Goal: Task Accomplishment & Management: Use online tool/utility

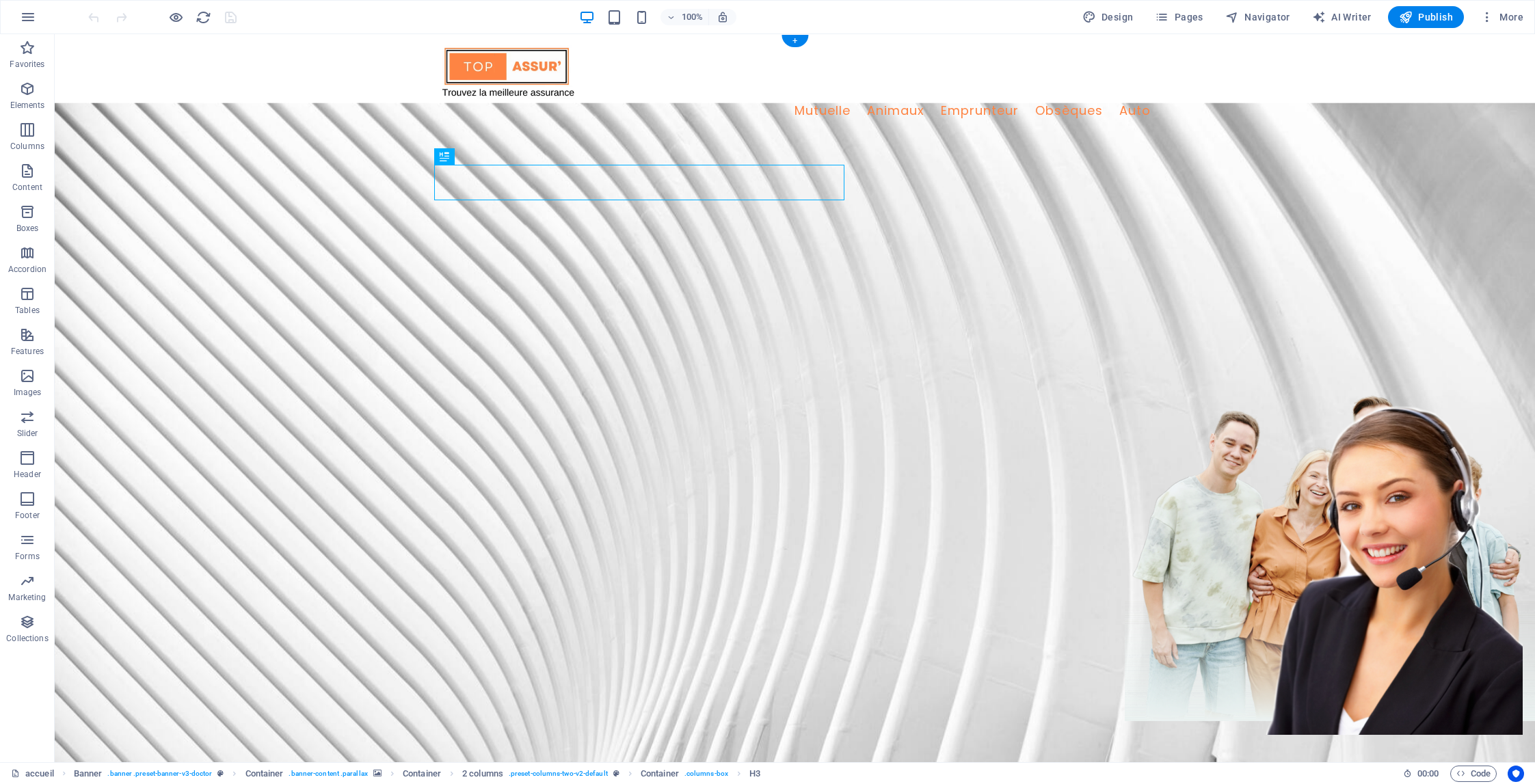
click at [941, 143] on figure at bounding box center [795, 520] width 1481 height 835
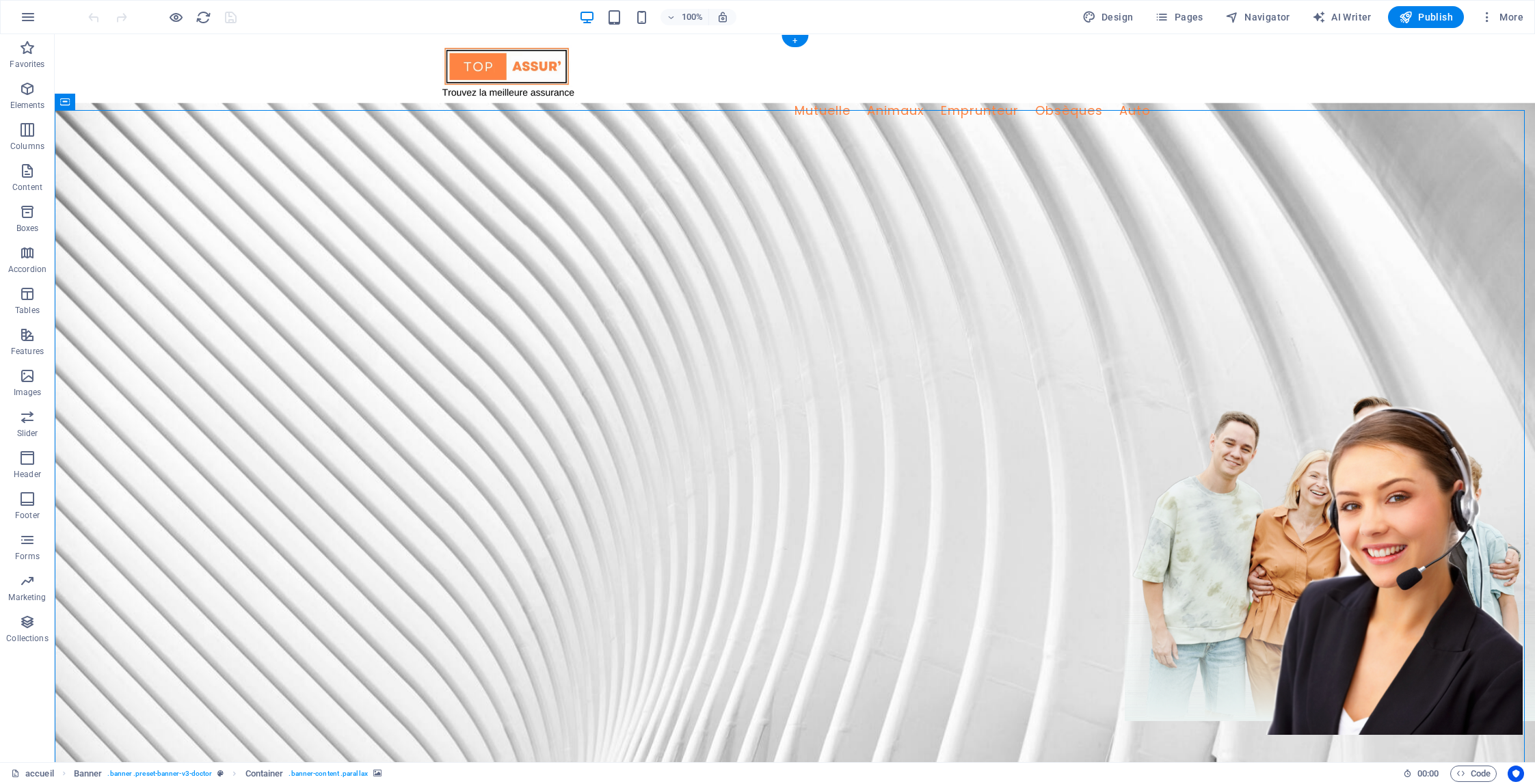
click at [940, 143] on figure at bounding box center [795, 520] width 1481 height 835
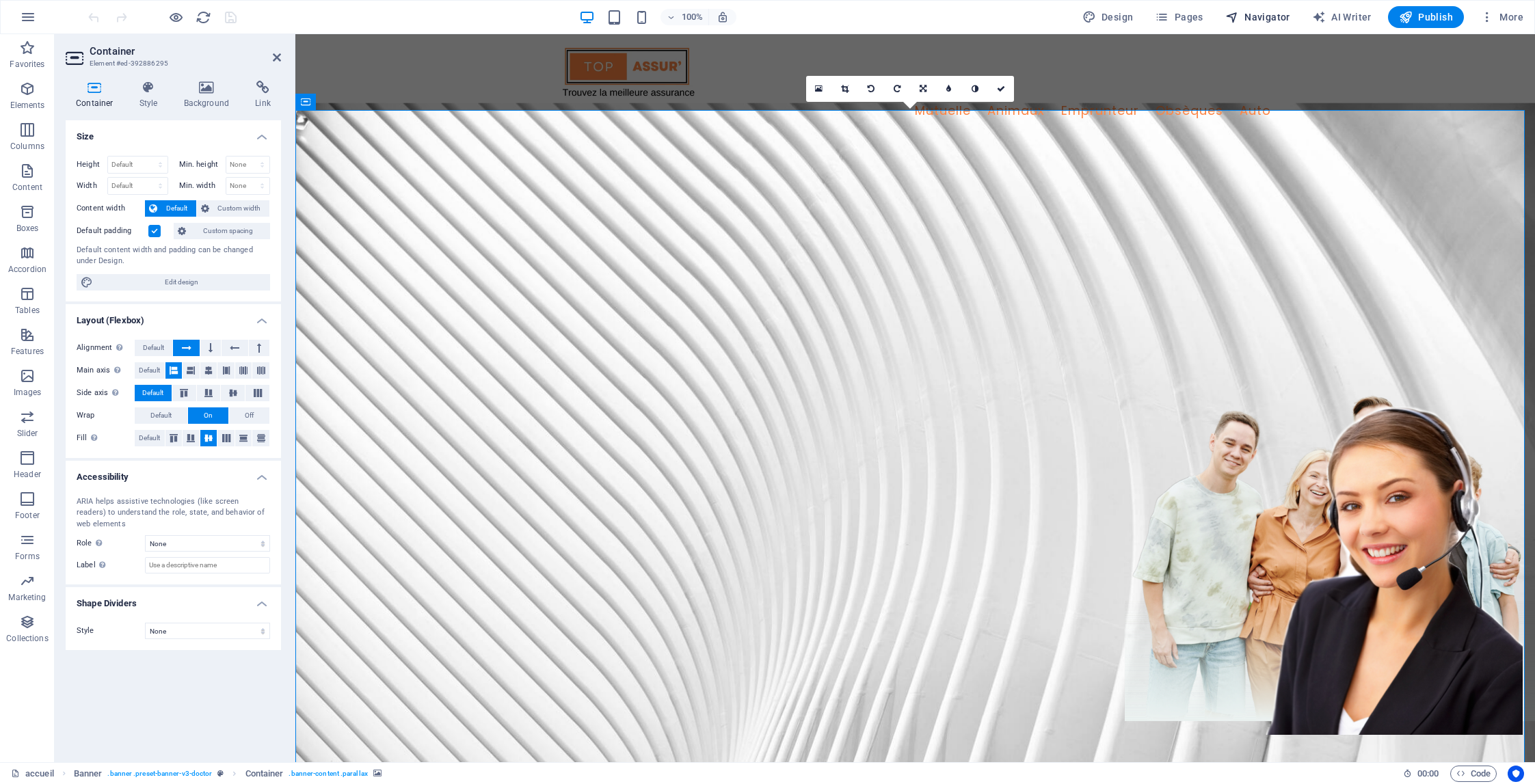
click at [1263, 17] on span "Navigator" at bounding box center [1257, 17] width 65 height 14
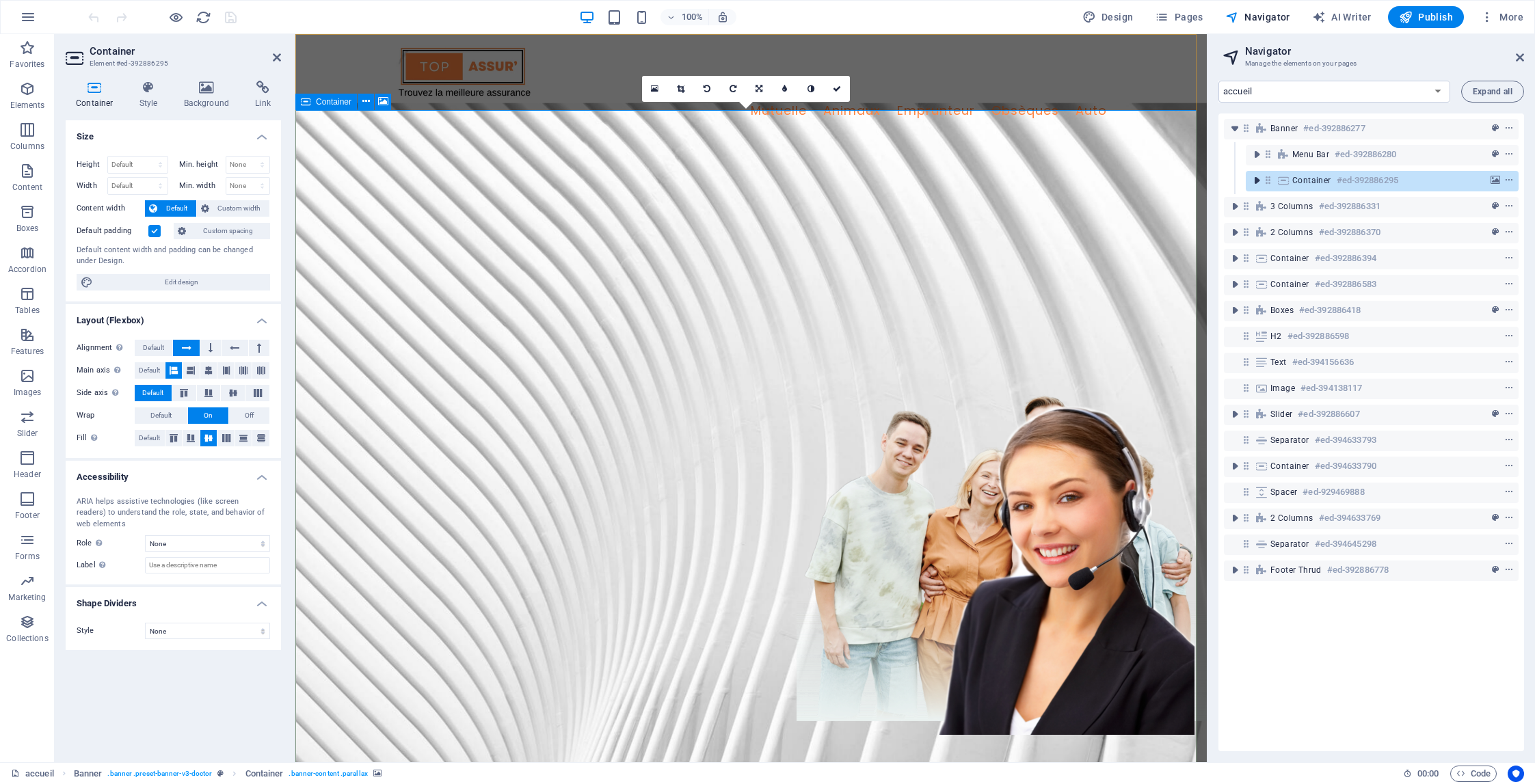
click at [1256, 178] on icon "toggle-expand" at bounding box center [1257, 181] width 14 height 14
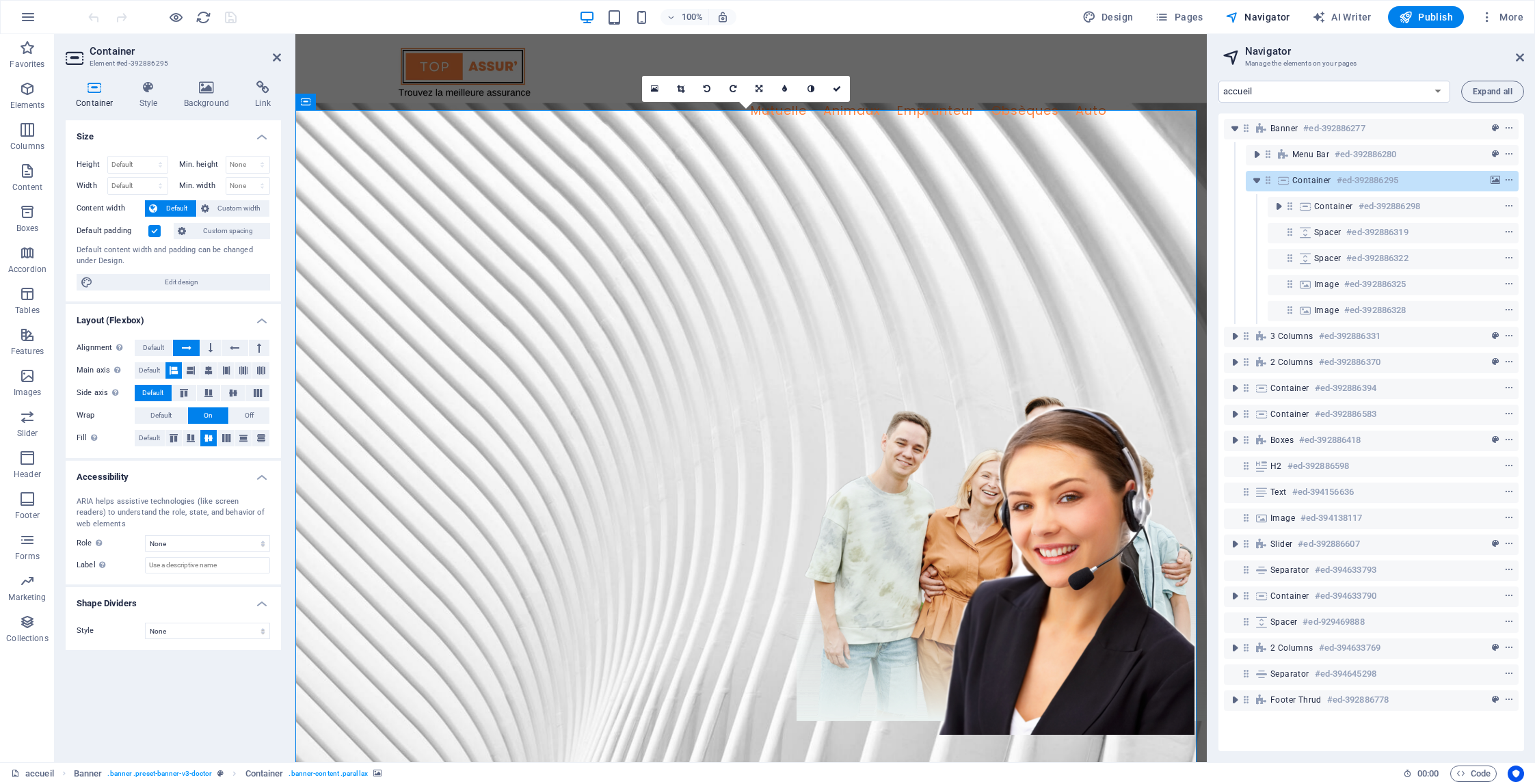
click at [551, 132] on figure at bounding box center [752, 520] width 911 height 835
click at [1181, 16] on span "Pages" at bounding box center [1178, 17] width 48 height 14
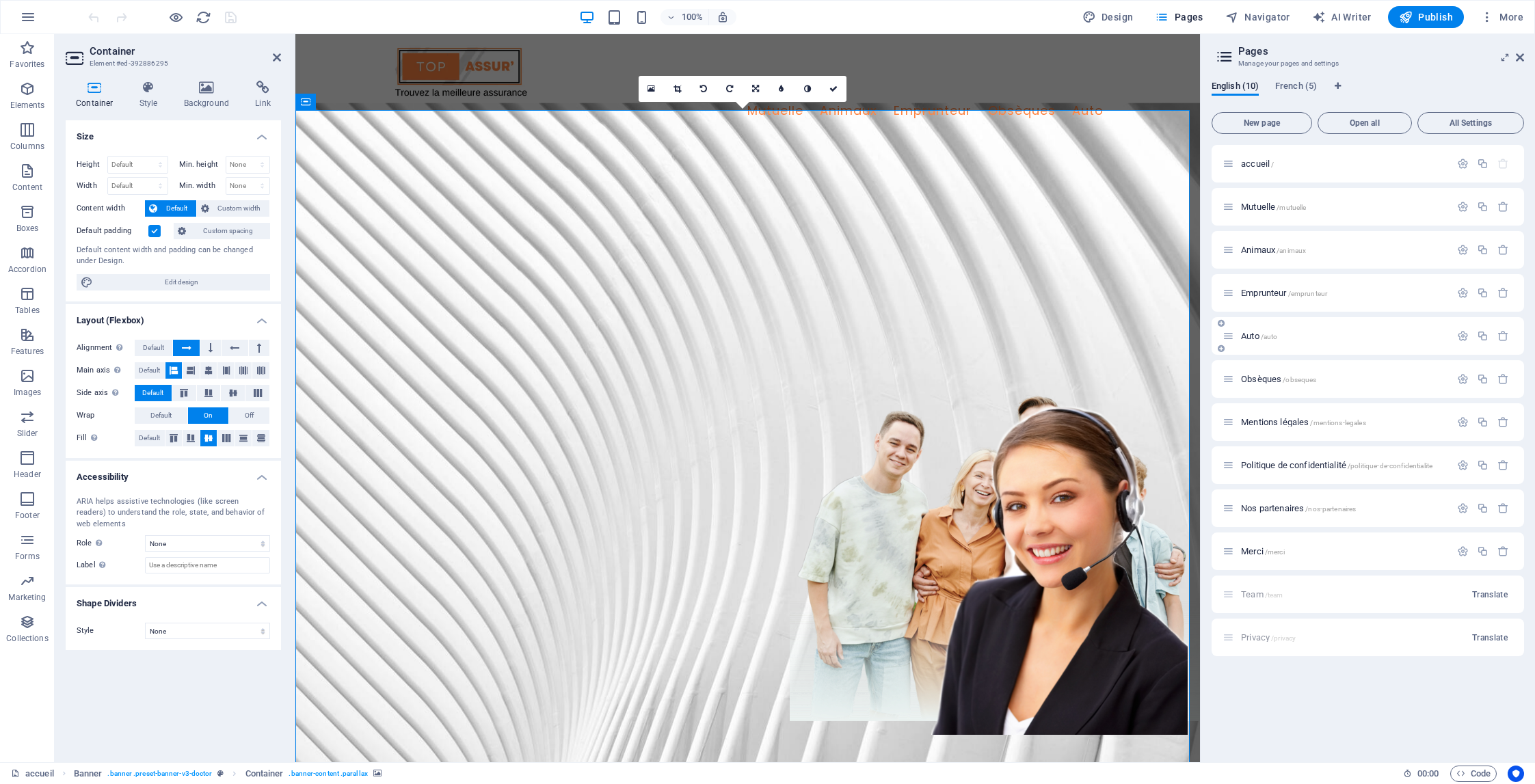
click at [1303, 335] on p "Auto /auto" at bounding box center [1343, 335] width 205 height 9
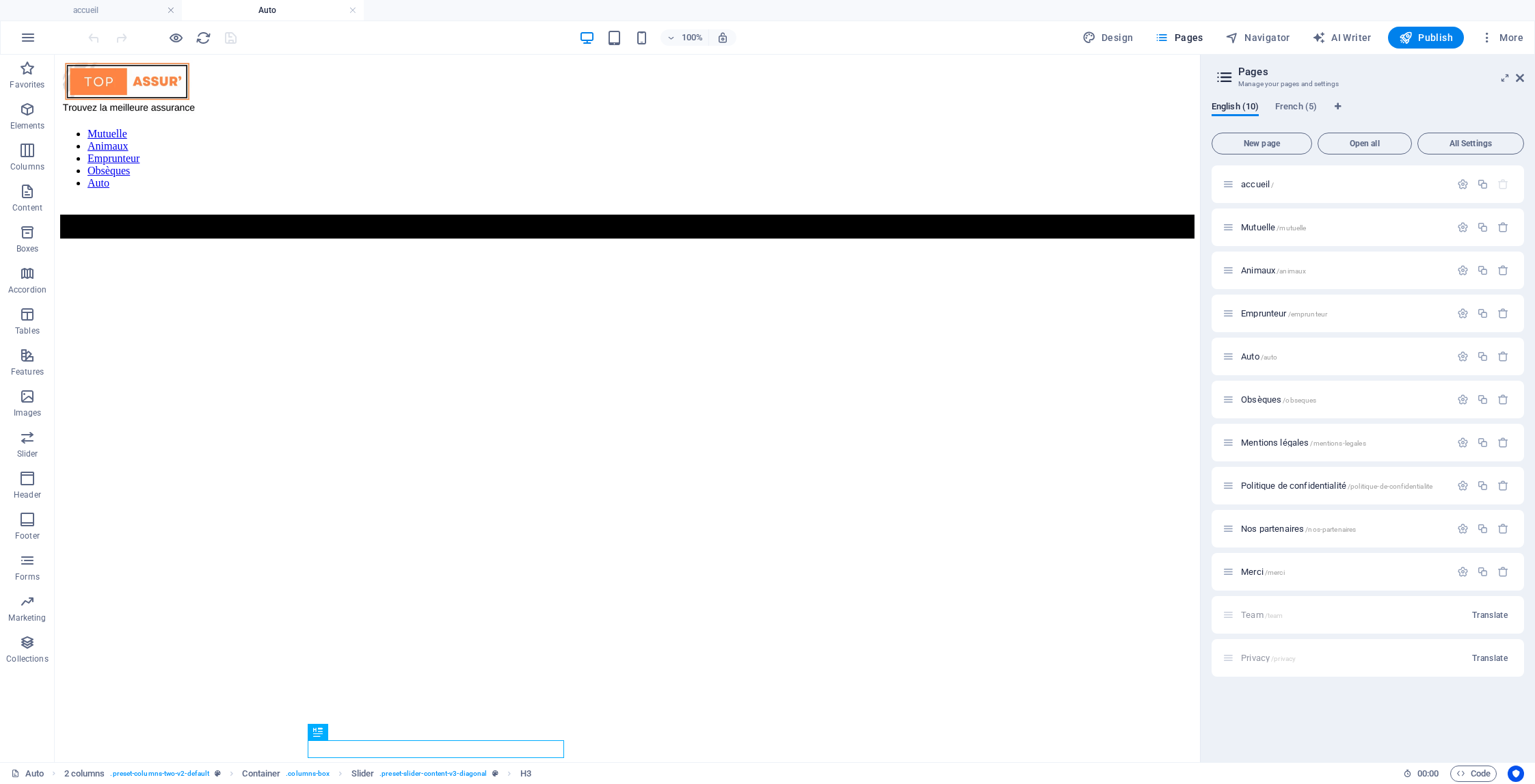
click at [848, 201] on figure at bounding box center [628, 201] width 1135 height 0
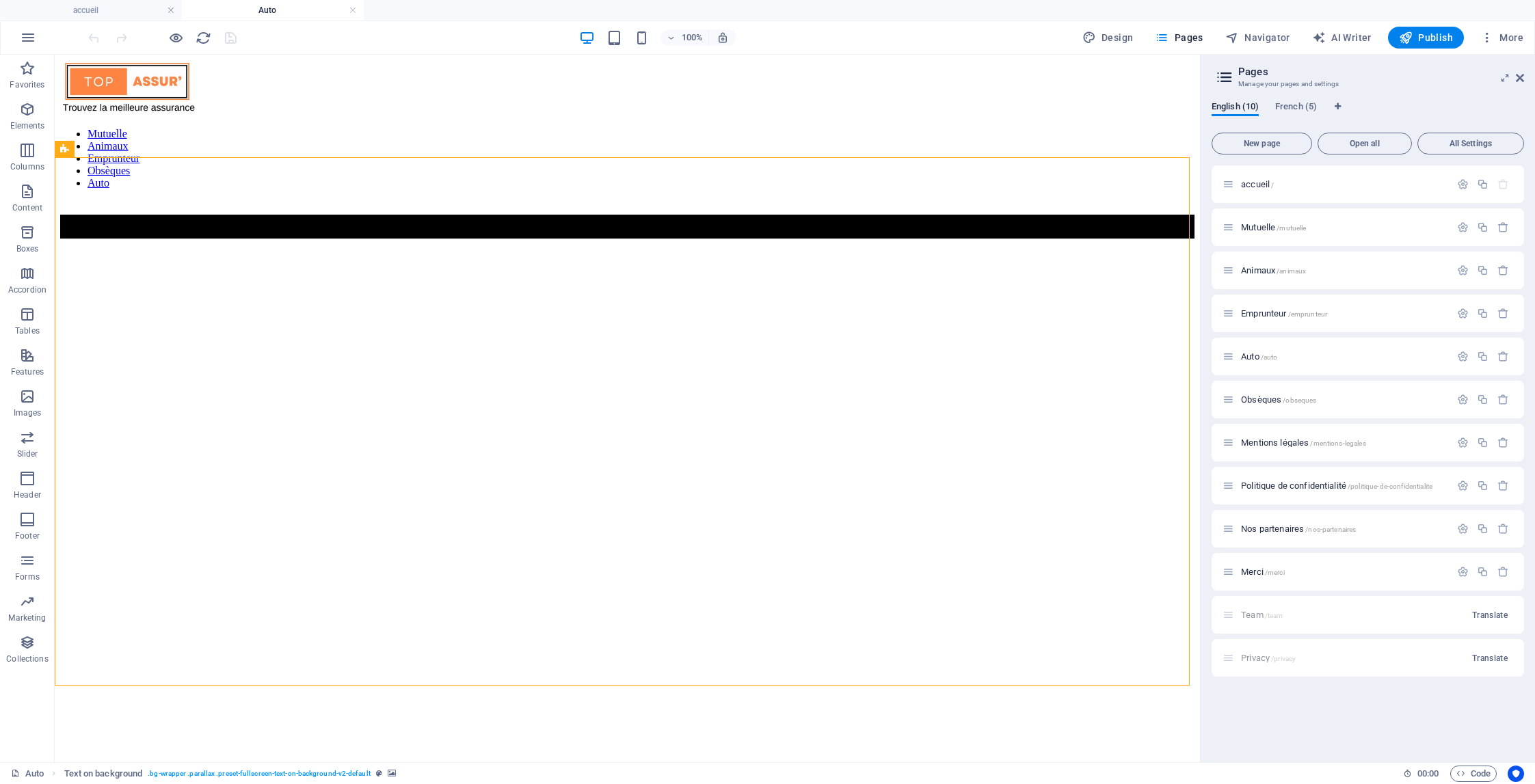
click at [955, 201] on figure at bounding box center [628, 201] width 1135 height 0
click at [714, 201] on figure at bounding box center [628, 201] width 1135 height 0
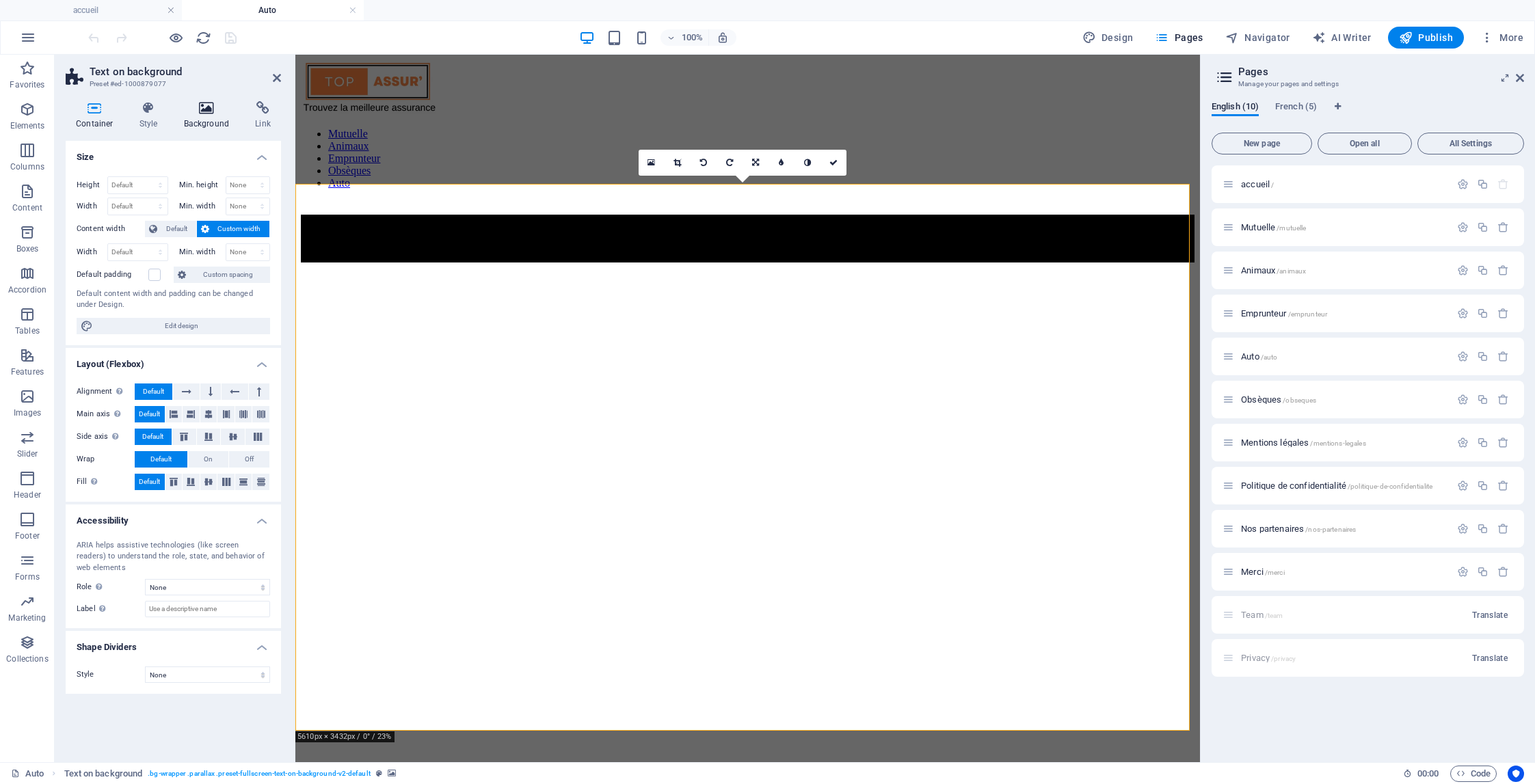
click at [214, 109] on icon at bounding box center [207, 108] width 67 height 14
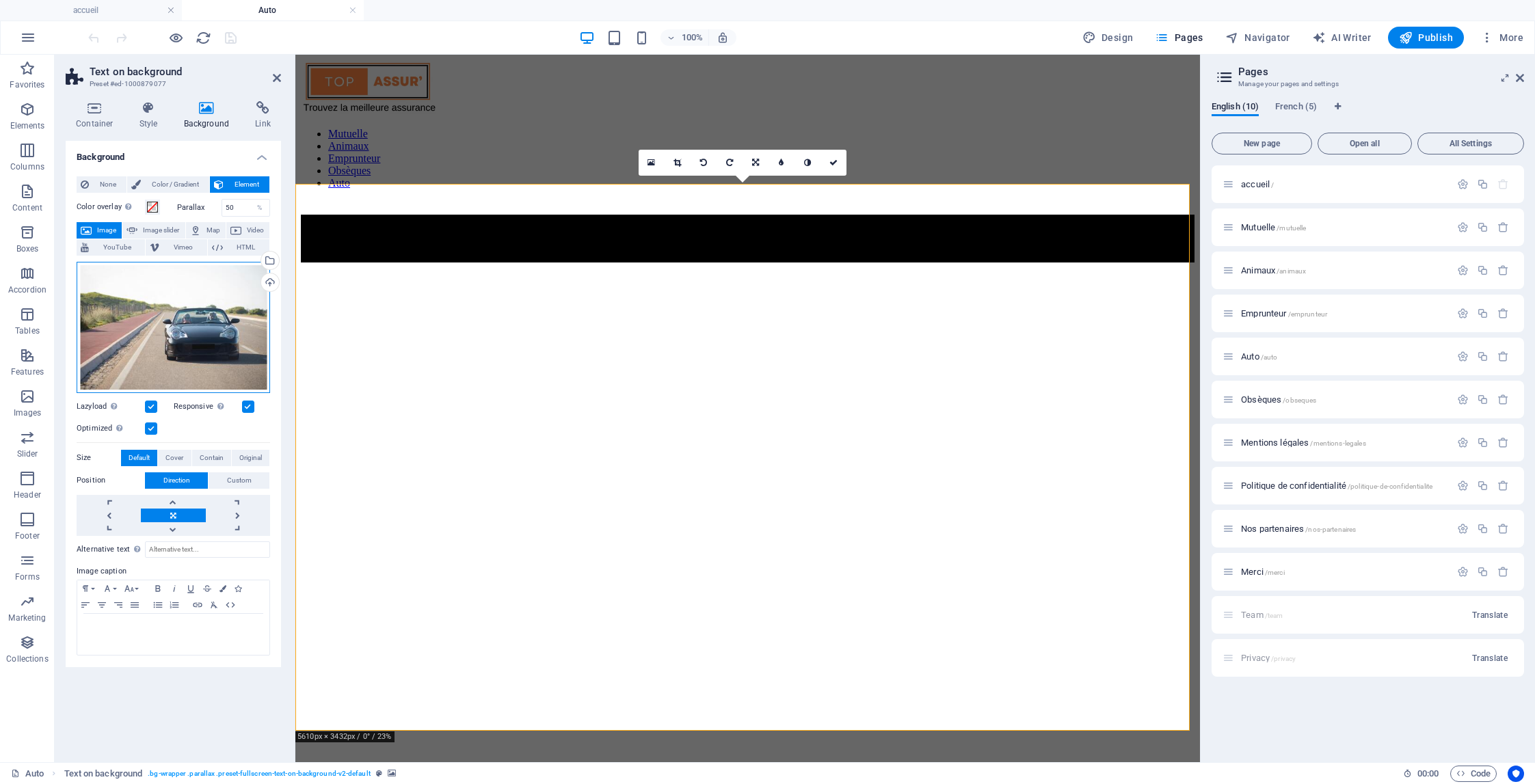
click at [146, 305] on div "Drag files here, click to choose files or select files from Files or our free s…" at bounding box center [174, 328] width 194 height 131
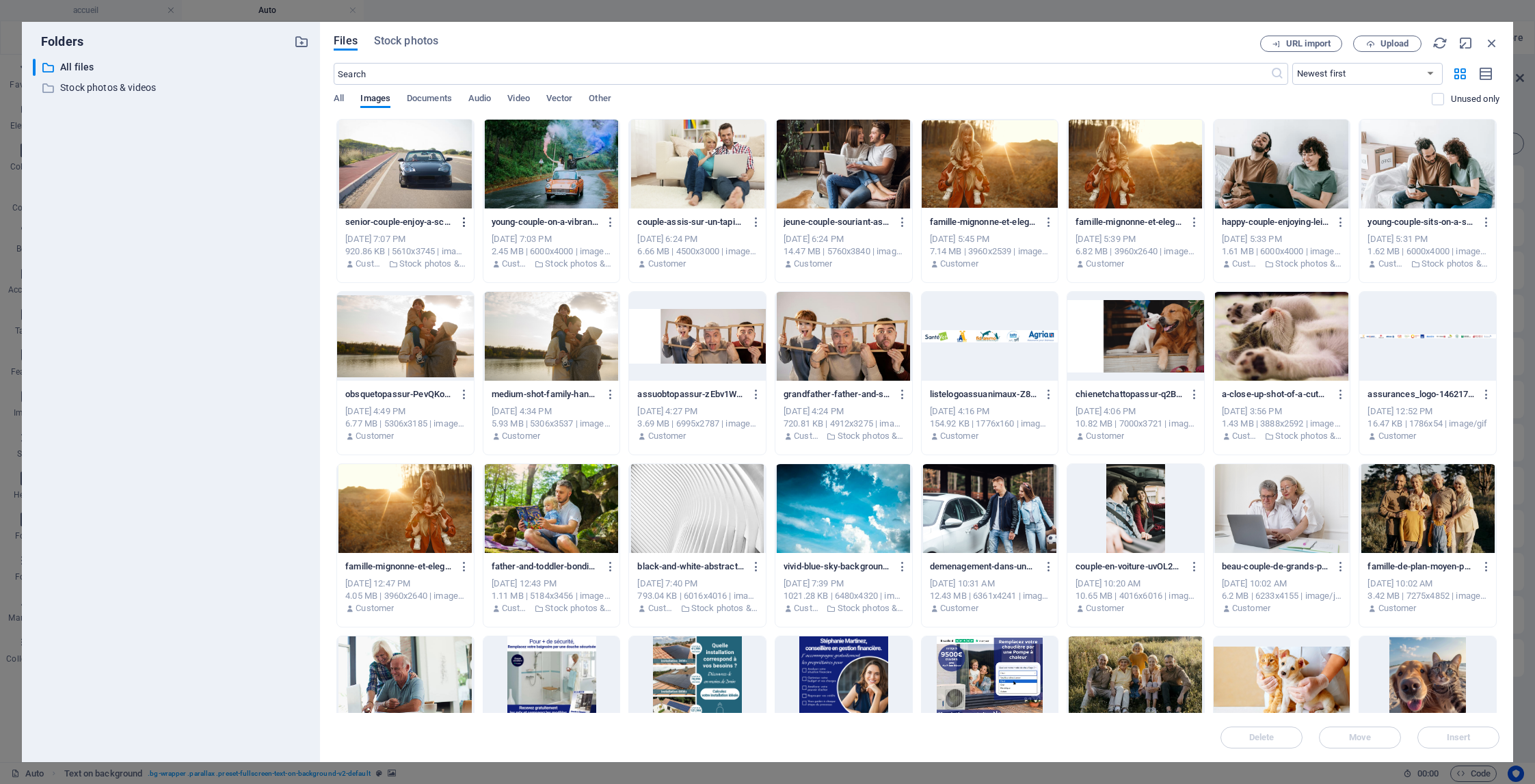
click at [466, 220] on icon "button" at bounding box center [464, 222] width 13 height 12
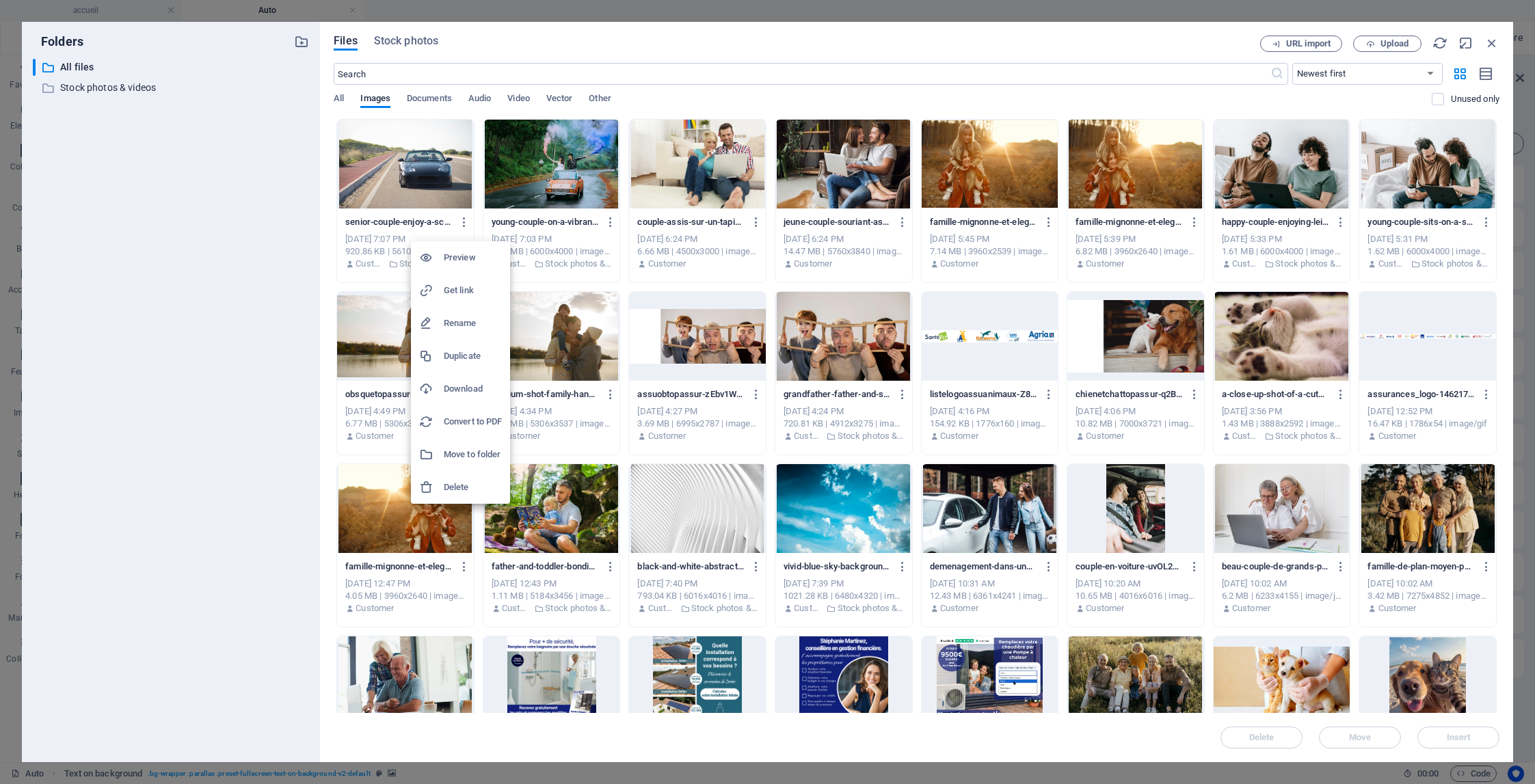
click at [366, 231] on div at bounding box center [767, 392] width 1535 height 784
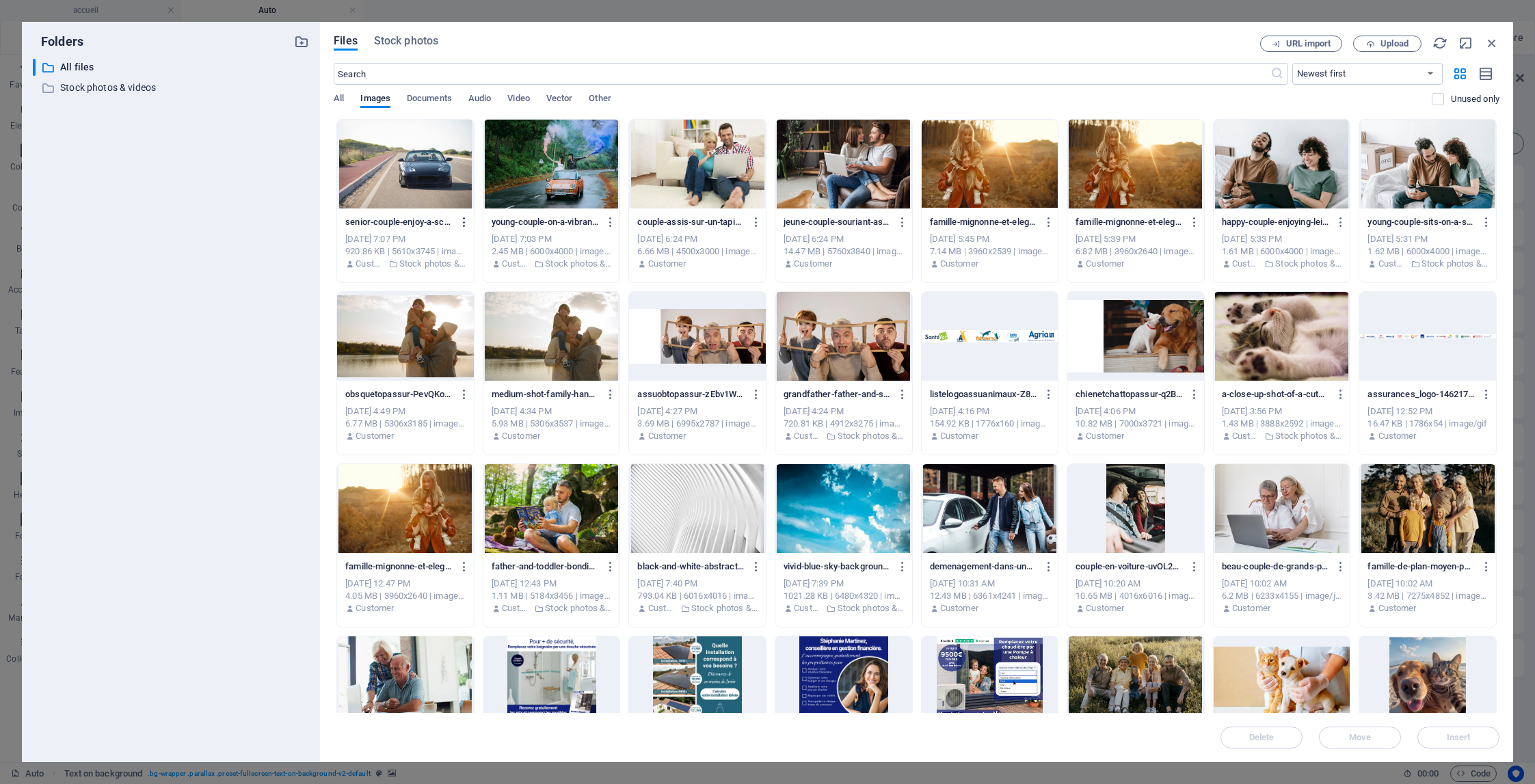
click at [465, 220] on icon "button" at bounding box center [464, 222] width 13 height 12
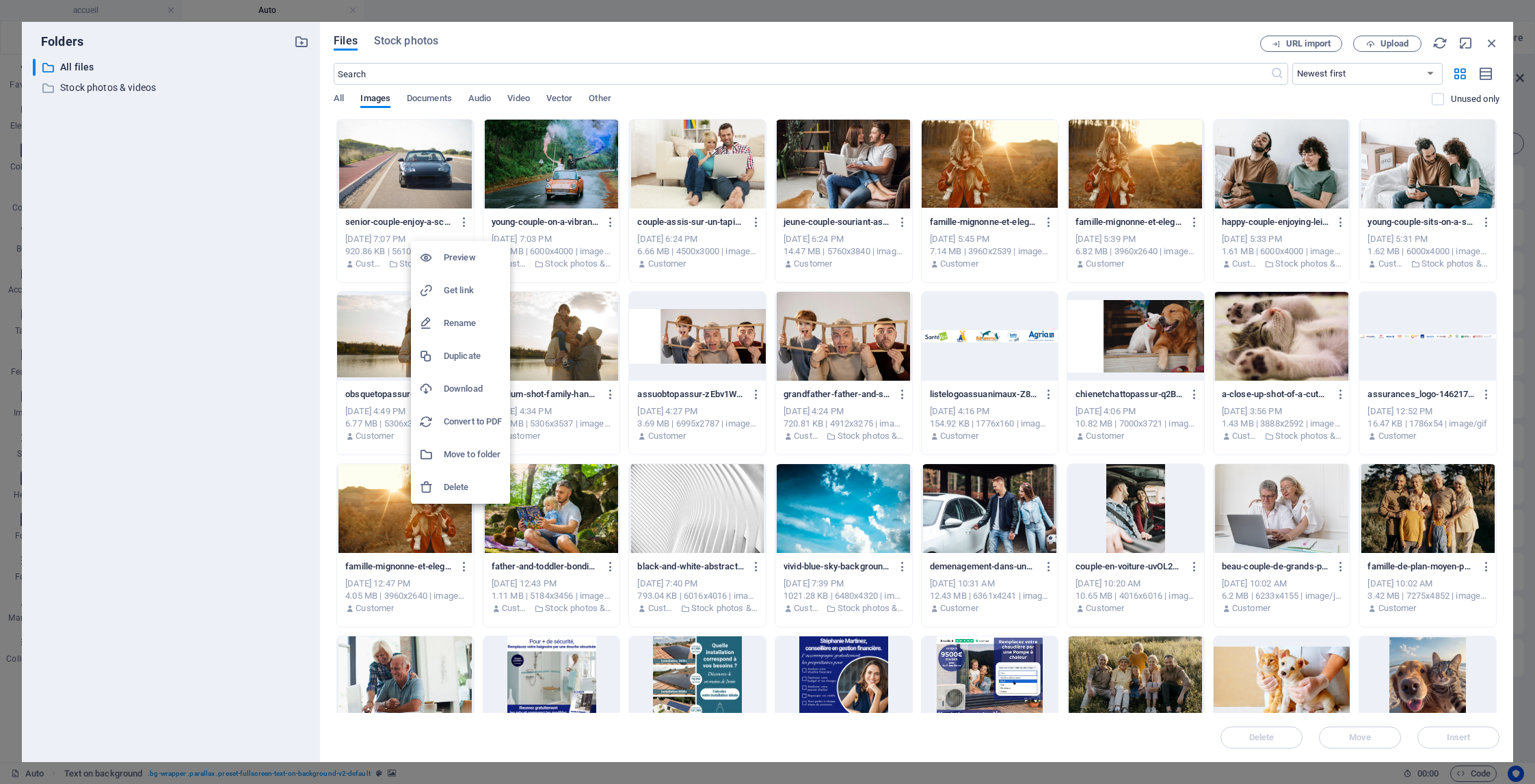
click at [1492, 42] on div at bounding box center [767, 392] width 1535 height 784
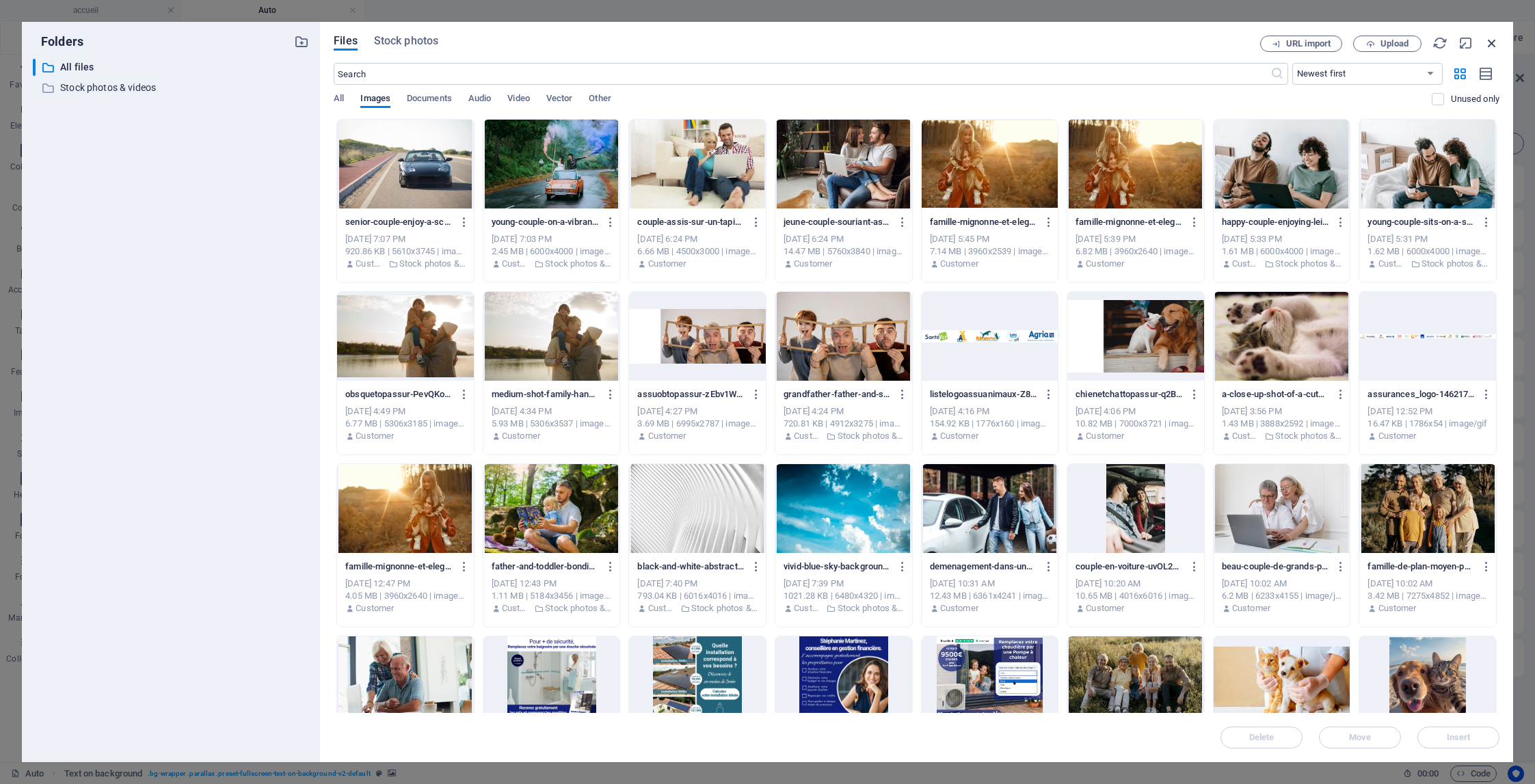
click at [1492, 43] on icon "button" at bounding box center [1491, 42] width 15 height 15
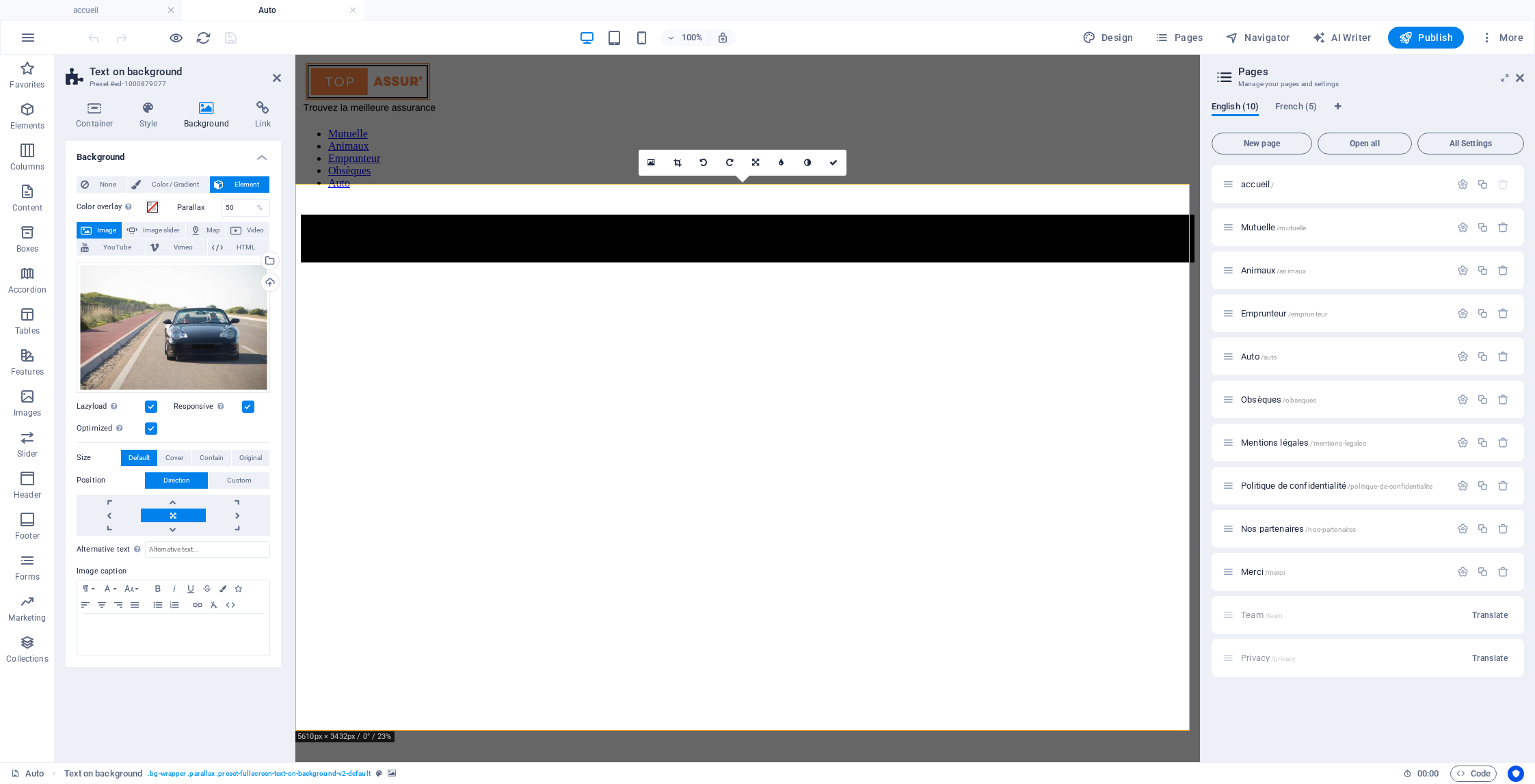
click at [869, 213] on figure at bounding box center [747, 213] width 893 height 0
click at [868, 213] on figure at bounding box center [747, 213] width 893 height 0
drag, startPoint x: 240, startPoint y: 204, endPoint x: 227, endPoint y: 205, distance: 13.0
click at [227, 205] on input "50" at bounding box center [246, 207] width 48 height 16
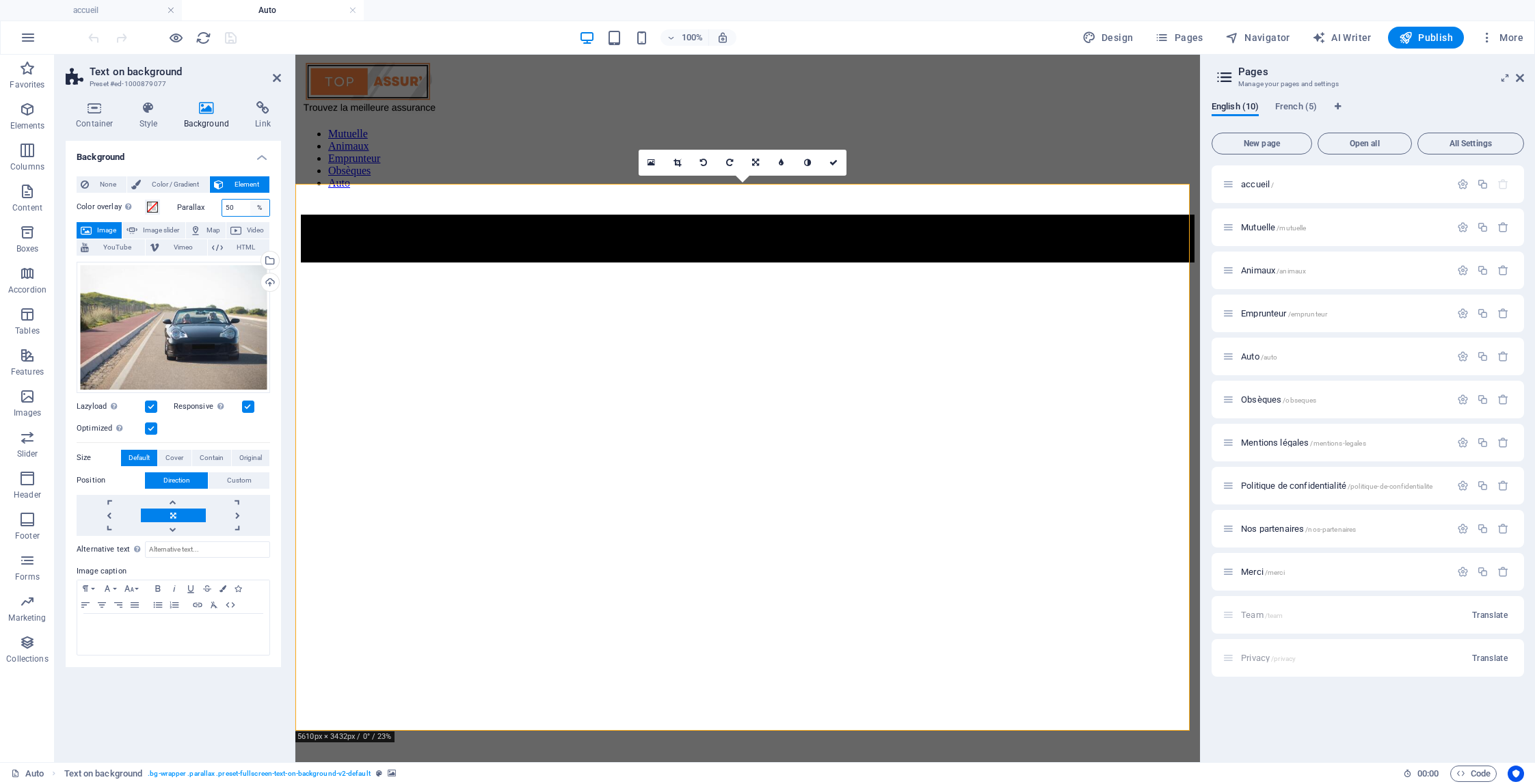
type input "5"
type input "80"
click at [228, 156] on h4 "Background" at bounding box center [173, 153] width 215 height 24
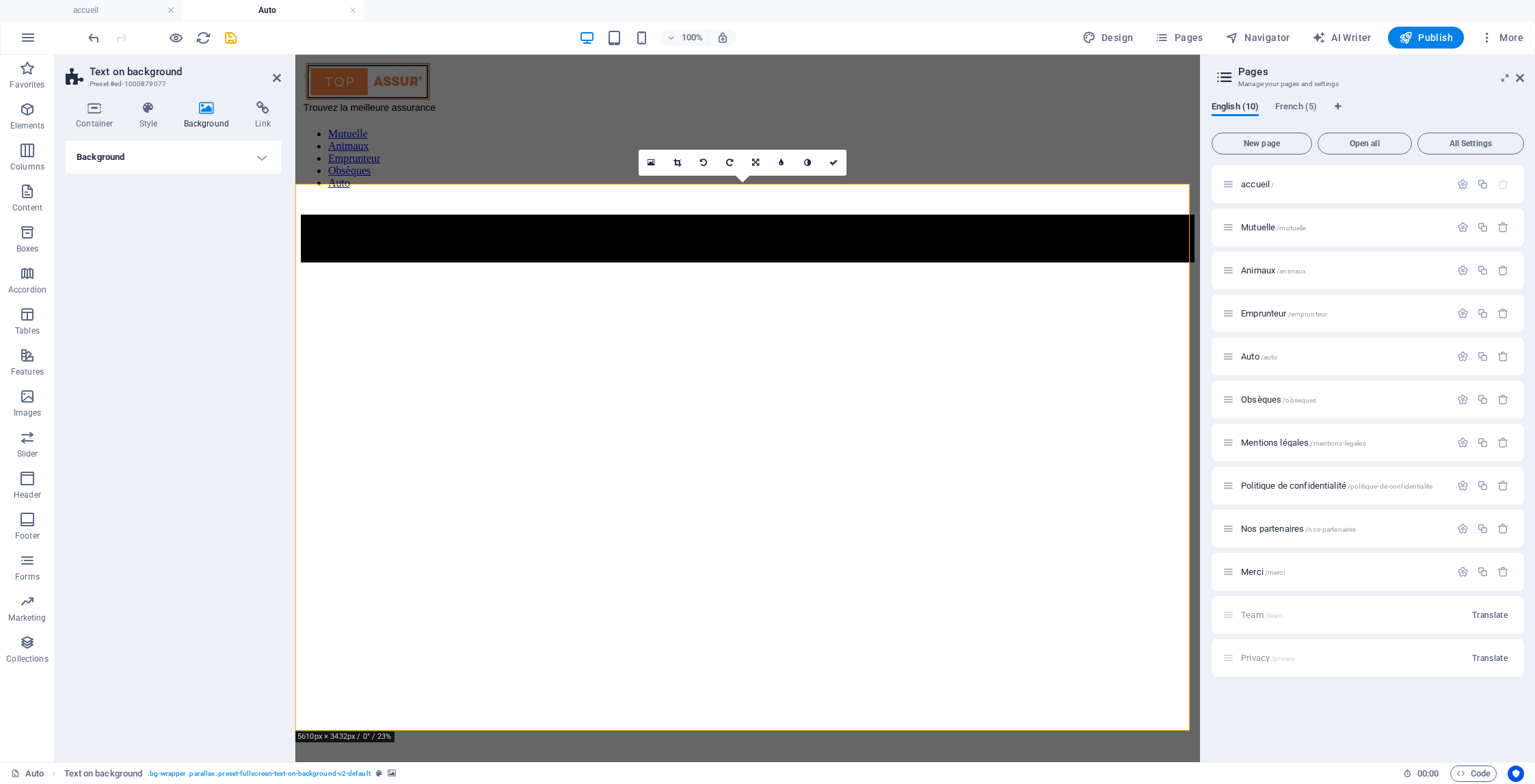
click at [228, 156] on h4 "Background" at bounding box center [173, 157] width 215 height 33
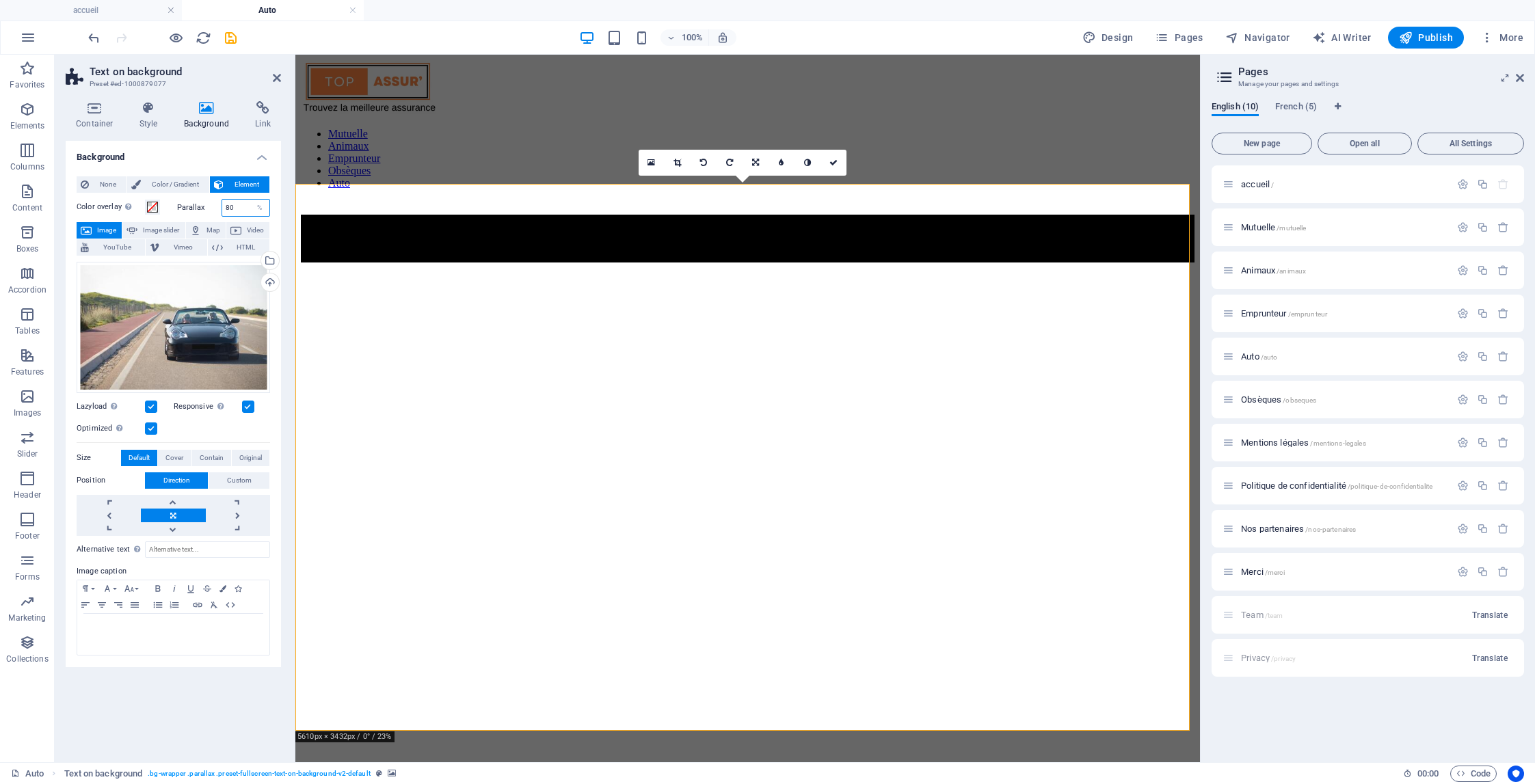
click at [239, 209] on input "80" at bounding box center [246, 207] width 48 height 16
click at [232, 38] on icon "save" at bounding box center [231, 38] width 16 height 16
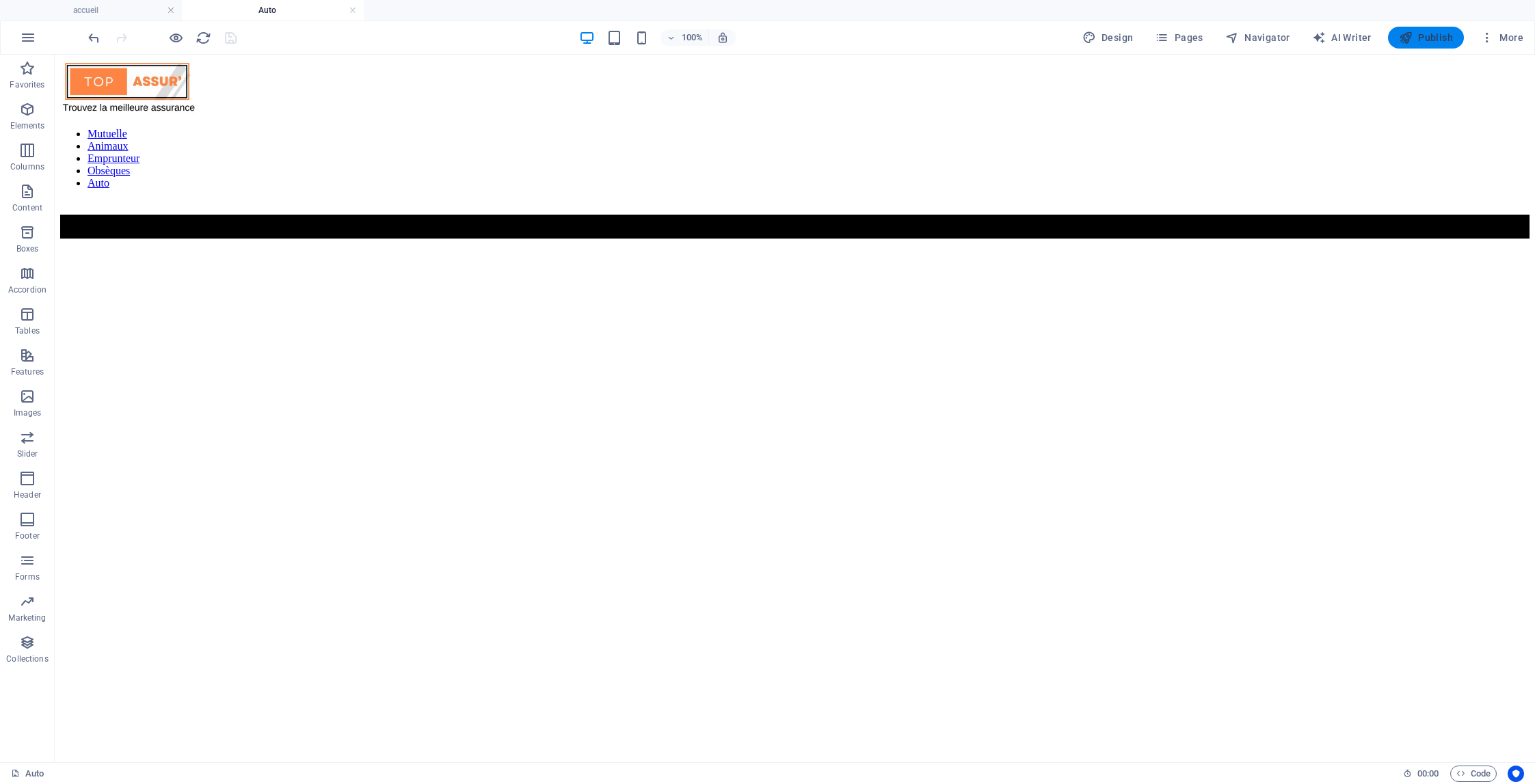
click at [1423, 37] on span "Publish" at bounding box center [1426, 38] width 54 height 14
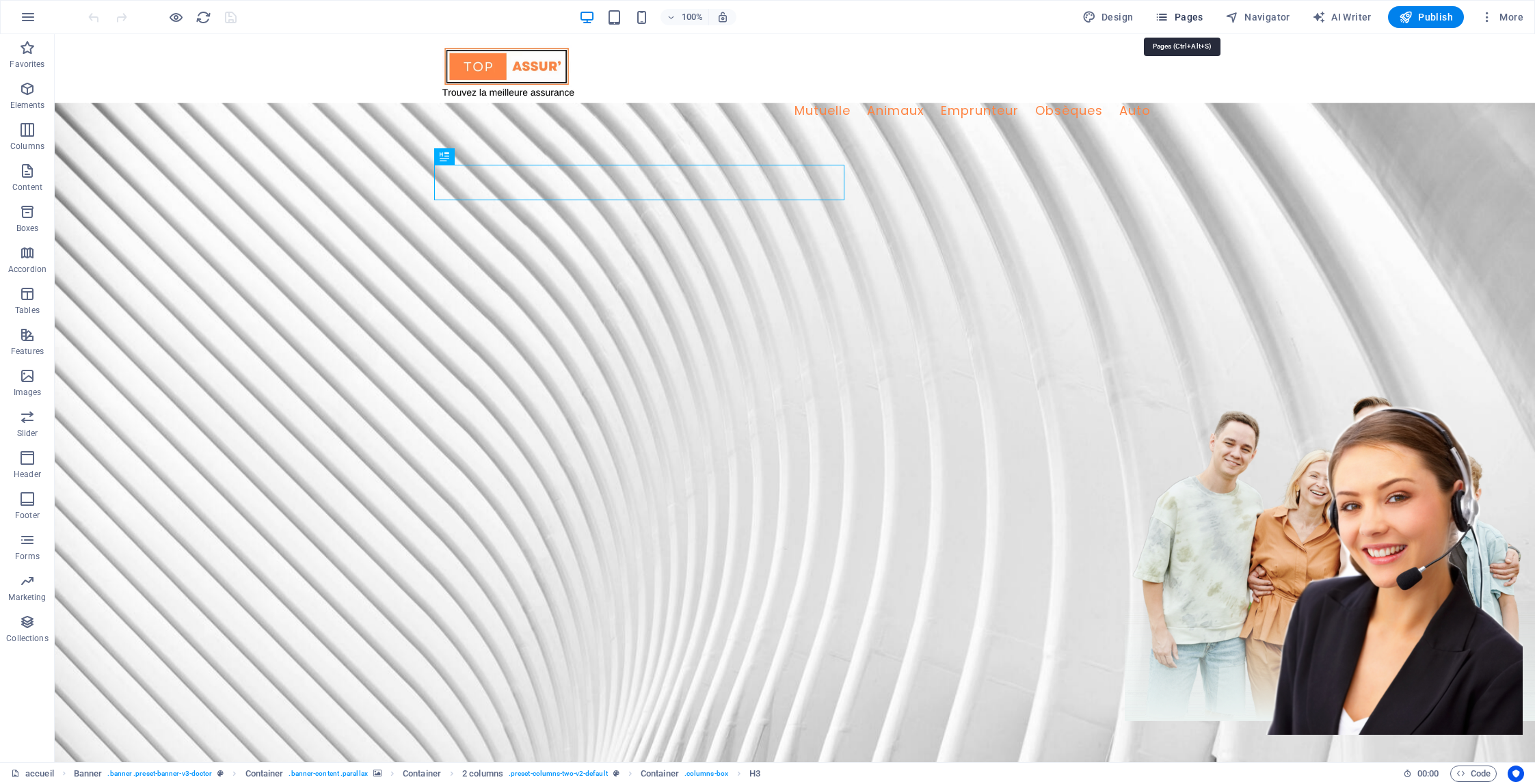
click at [1193, 20] on span "Pages" at bounding box center [1178, 17] width 48 height 14
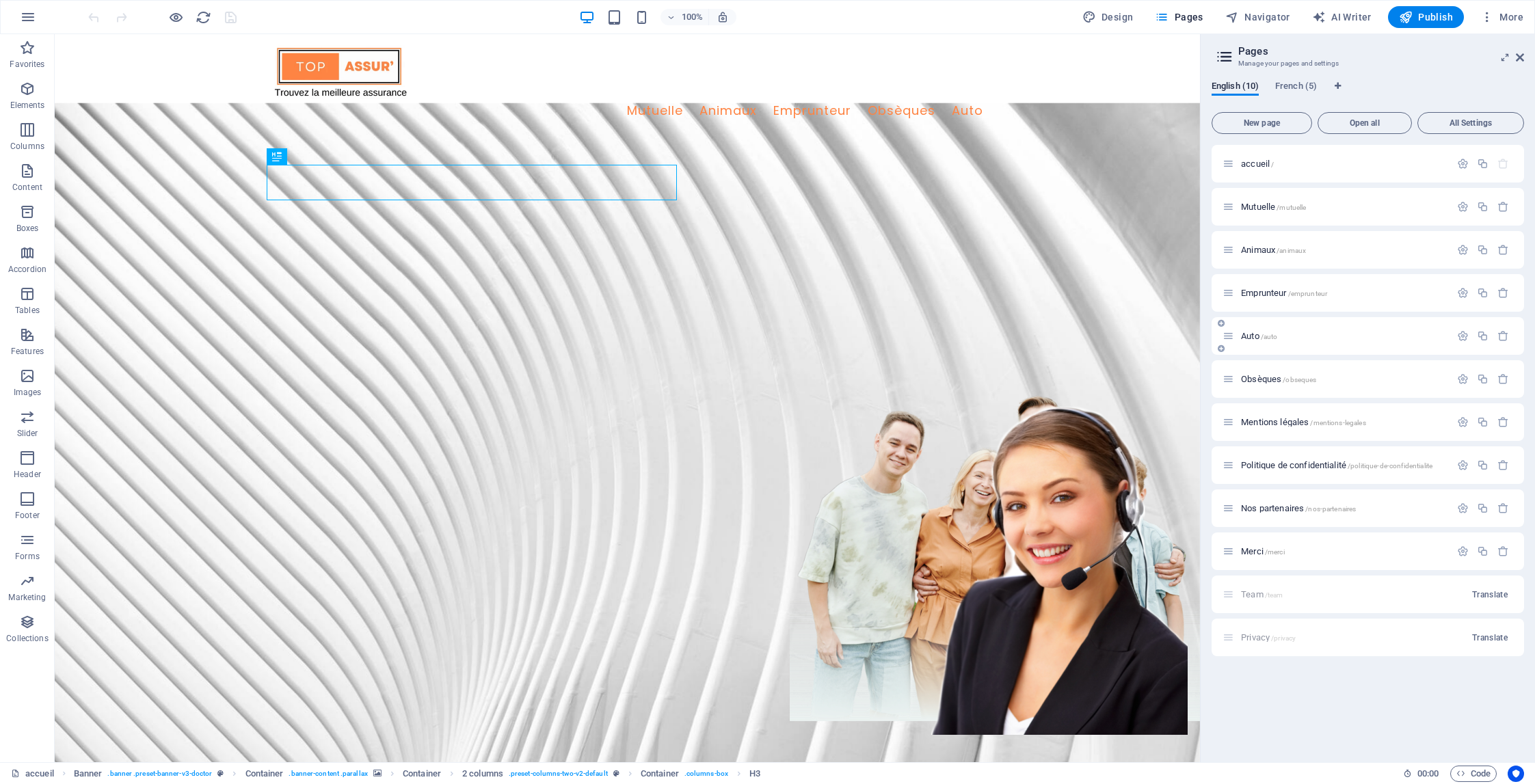
click at [1252, 330] on div "Auto /auto" at bounding box center [1336, 335] width 227 height 16
click at [1254, 334] on span "Auto /auto" at bounding box center [1259, 336] width 36 height 10
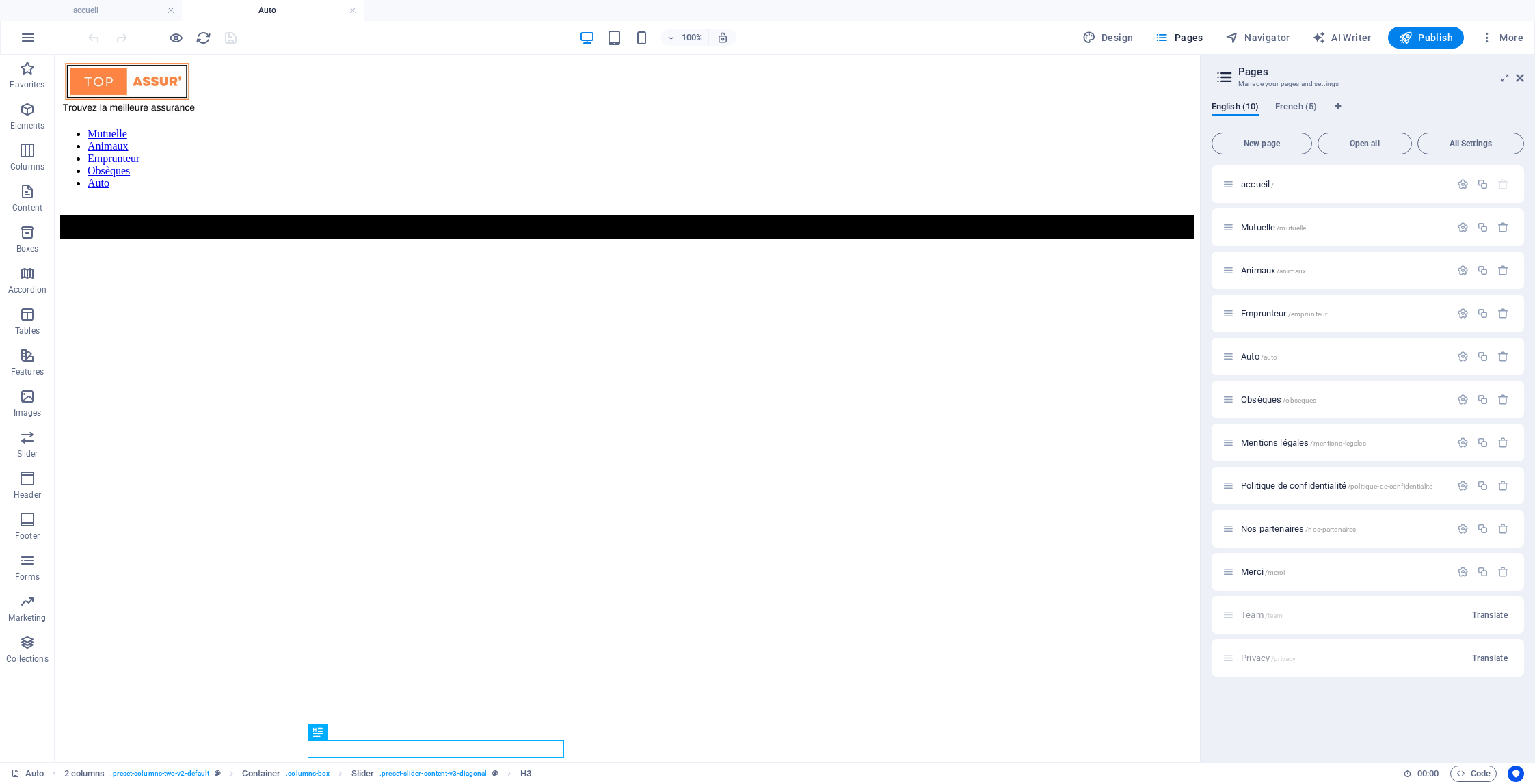
click at [785, 253] on figure at bounding box center [628, 253] width 1135 height 0
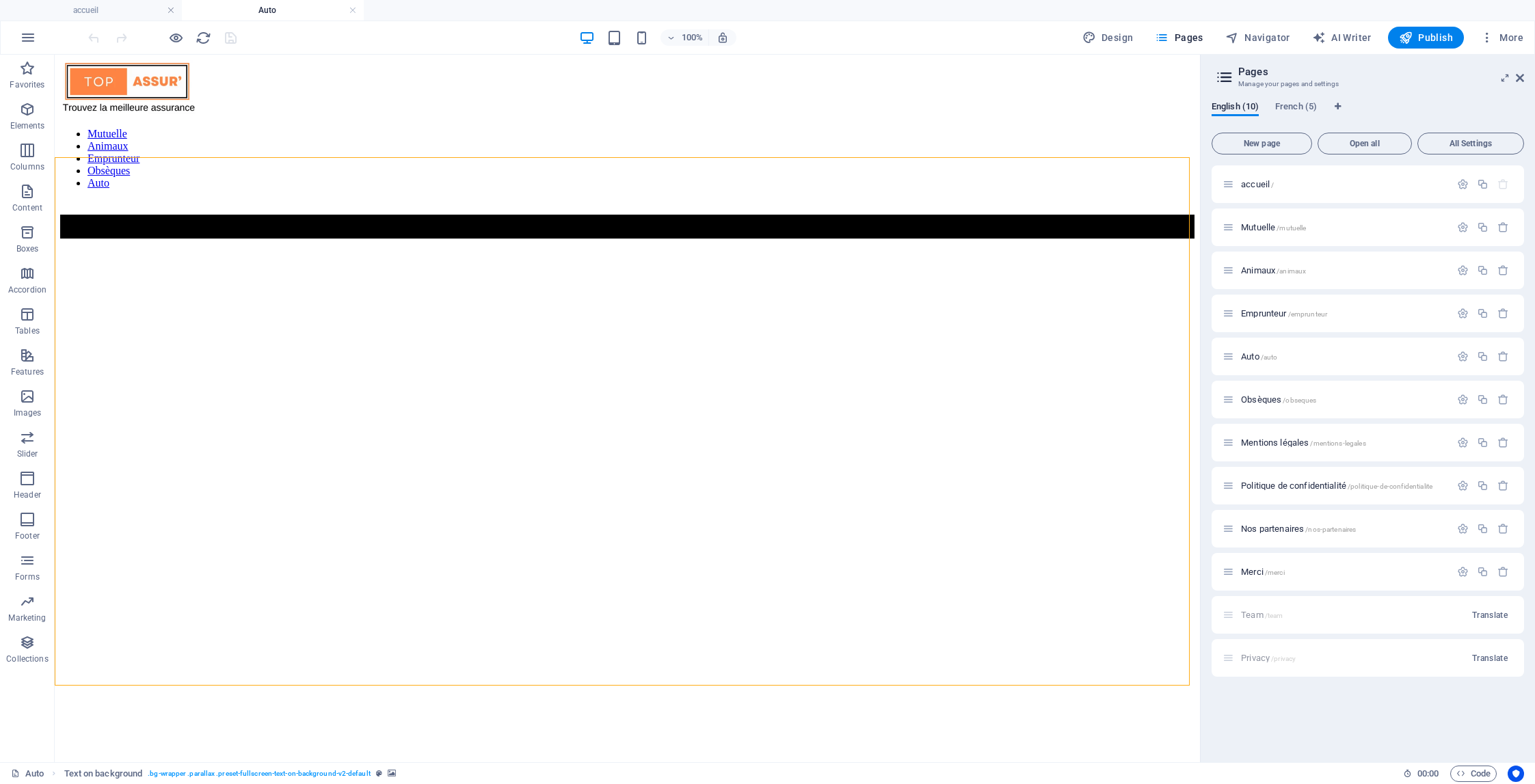
click at [747, 253] on figure at bounding box center [628, 253] width 1135 height 0
click at [507, 253] on figure at bounding box center [628, 253] width 1135 height 0
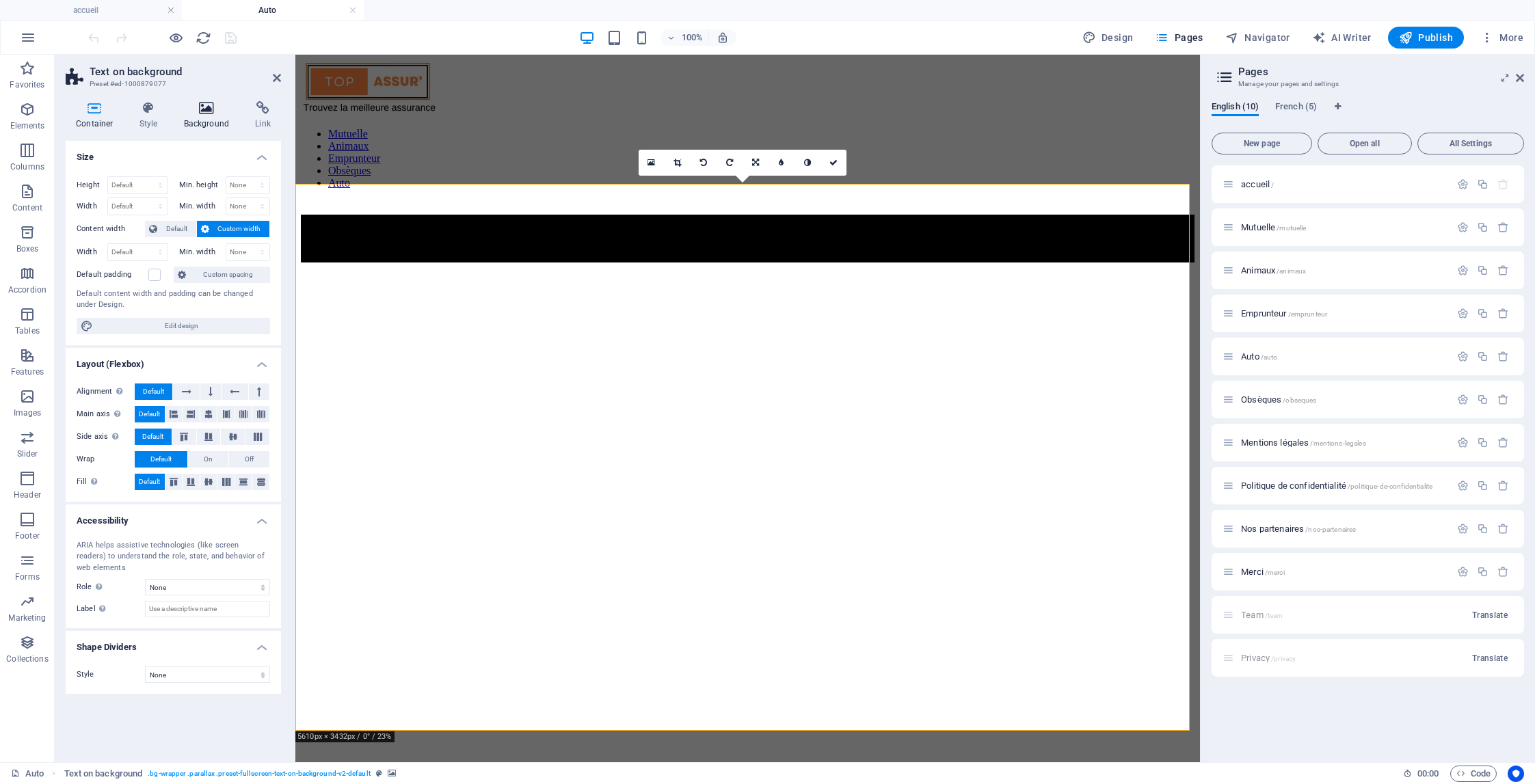
click at [208, 113] on icon at bounding box center [207, 108] width 67 height 14
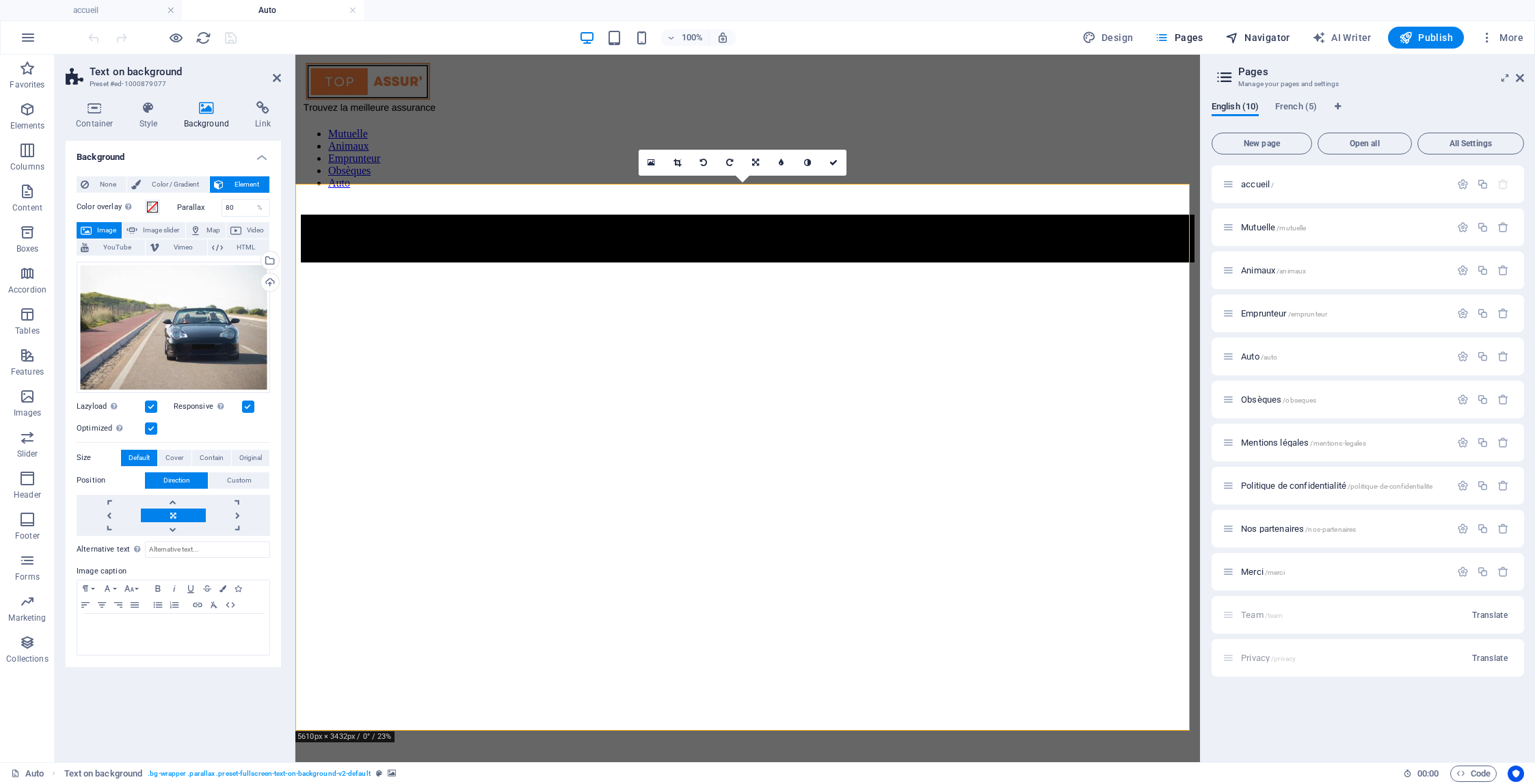
click at [1271, 36] on span "Navigator" at bounding box center [1257, 38] width 65 height 14
select select "17190813-en"
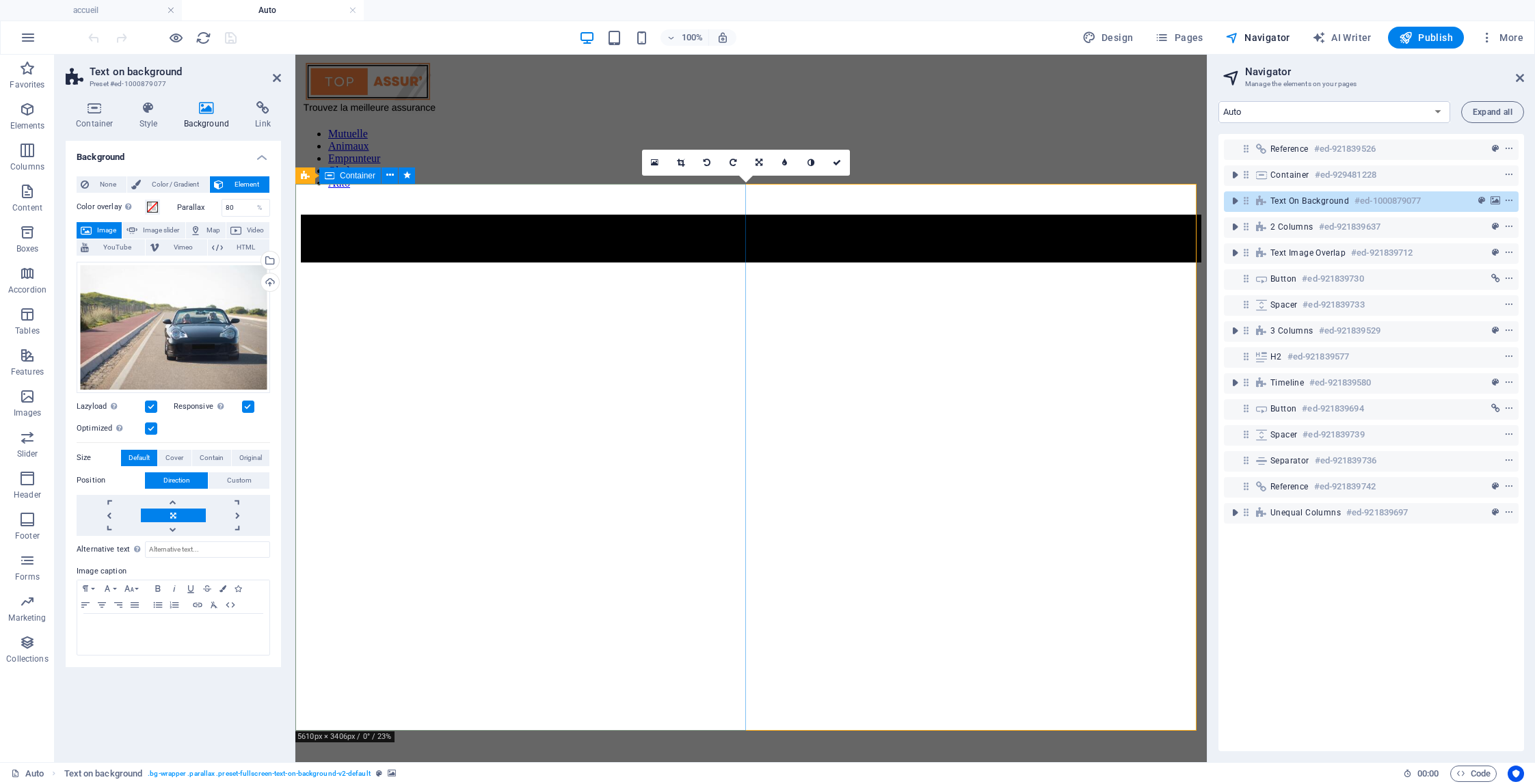
drag, startPoint x: 320, startPoint y: 456, endPoint x: 571, endPoint y: 186, distance: 368.6
click at [24, 398] on icon "button" at bounding box center [27, 396] width 16 height 16
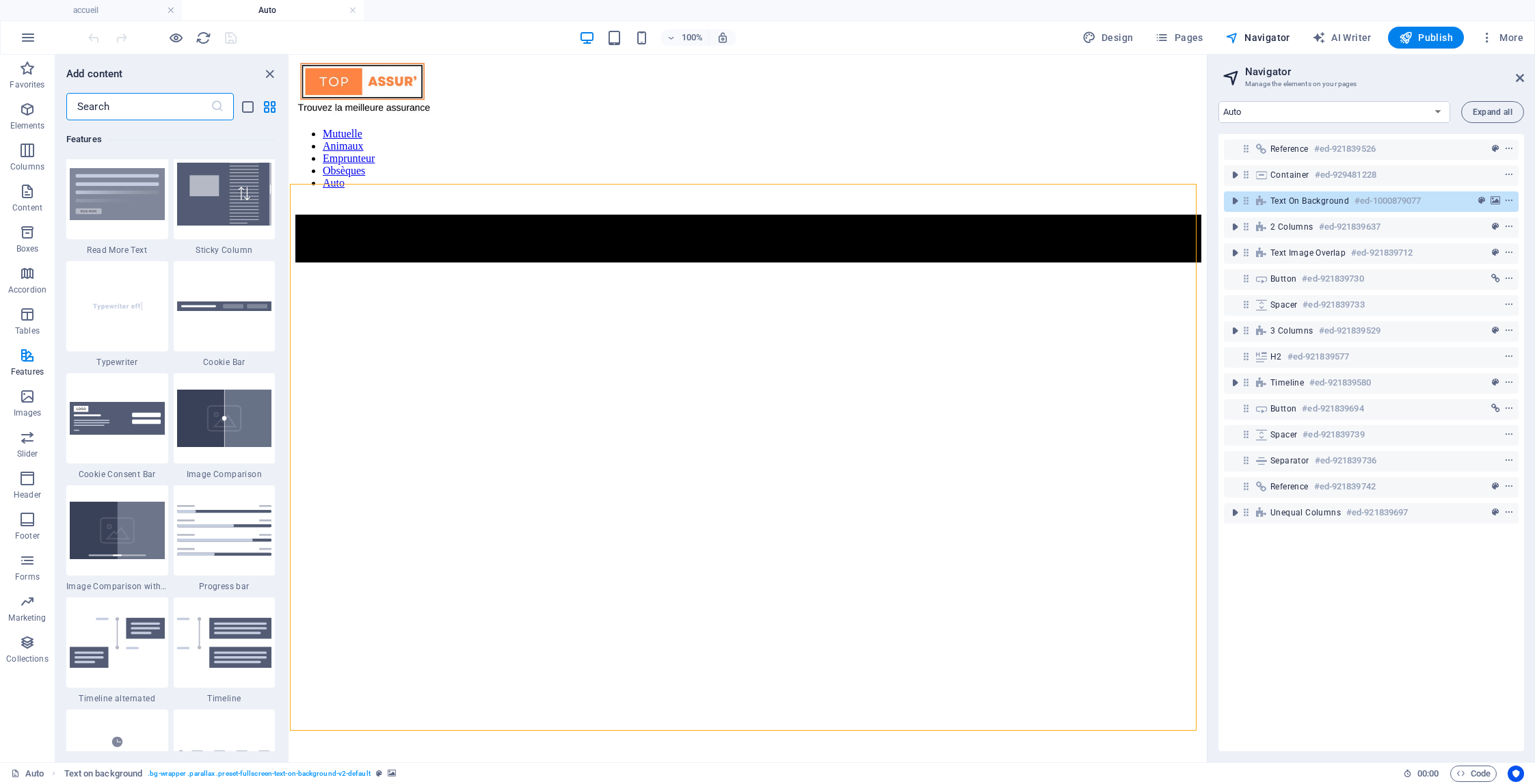
scroll to position [5304, 0]
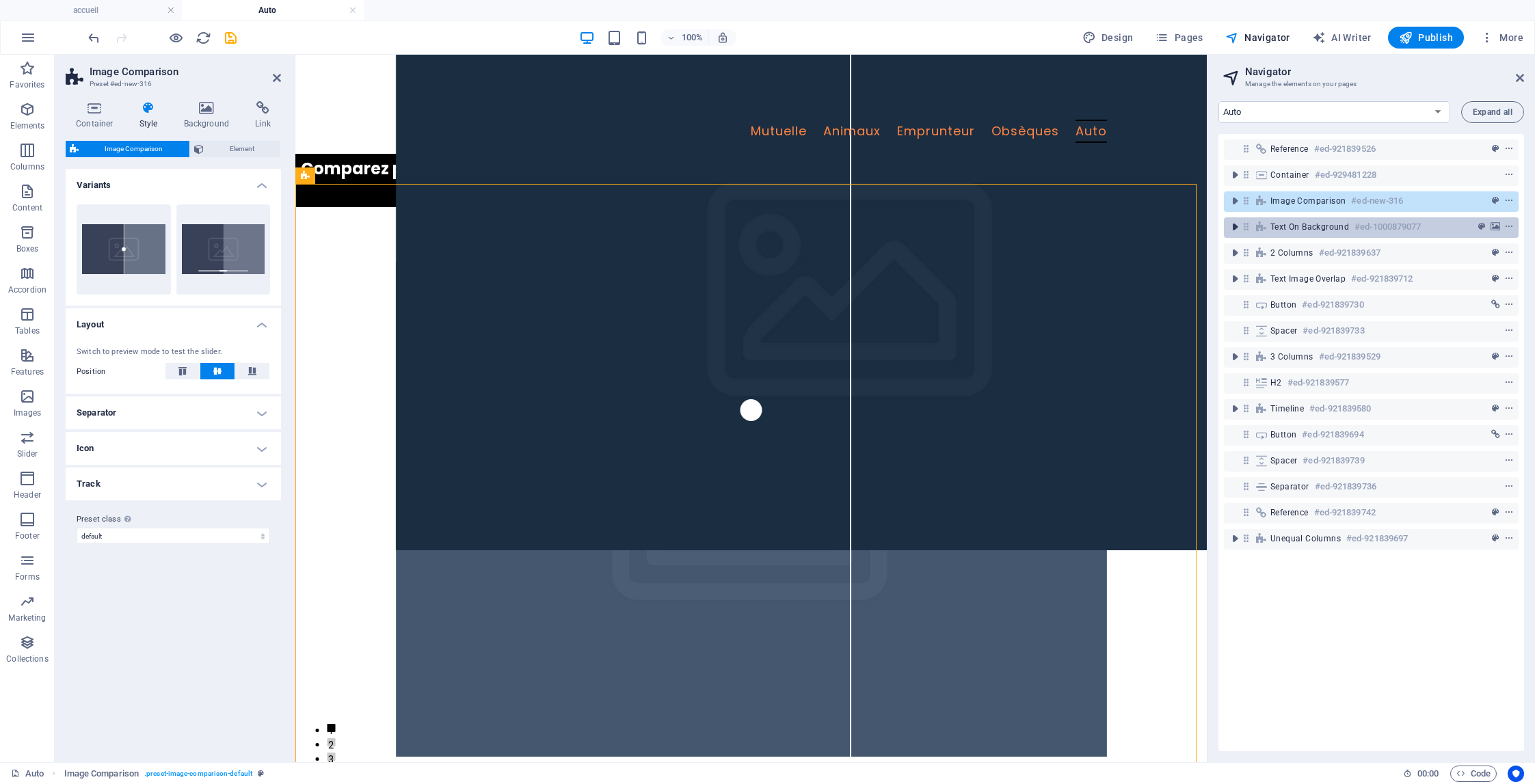
click at [1236, 230] on icon "toggle-expand" at bounding box center [1235, 227] width 14 height 14
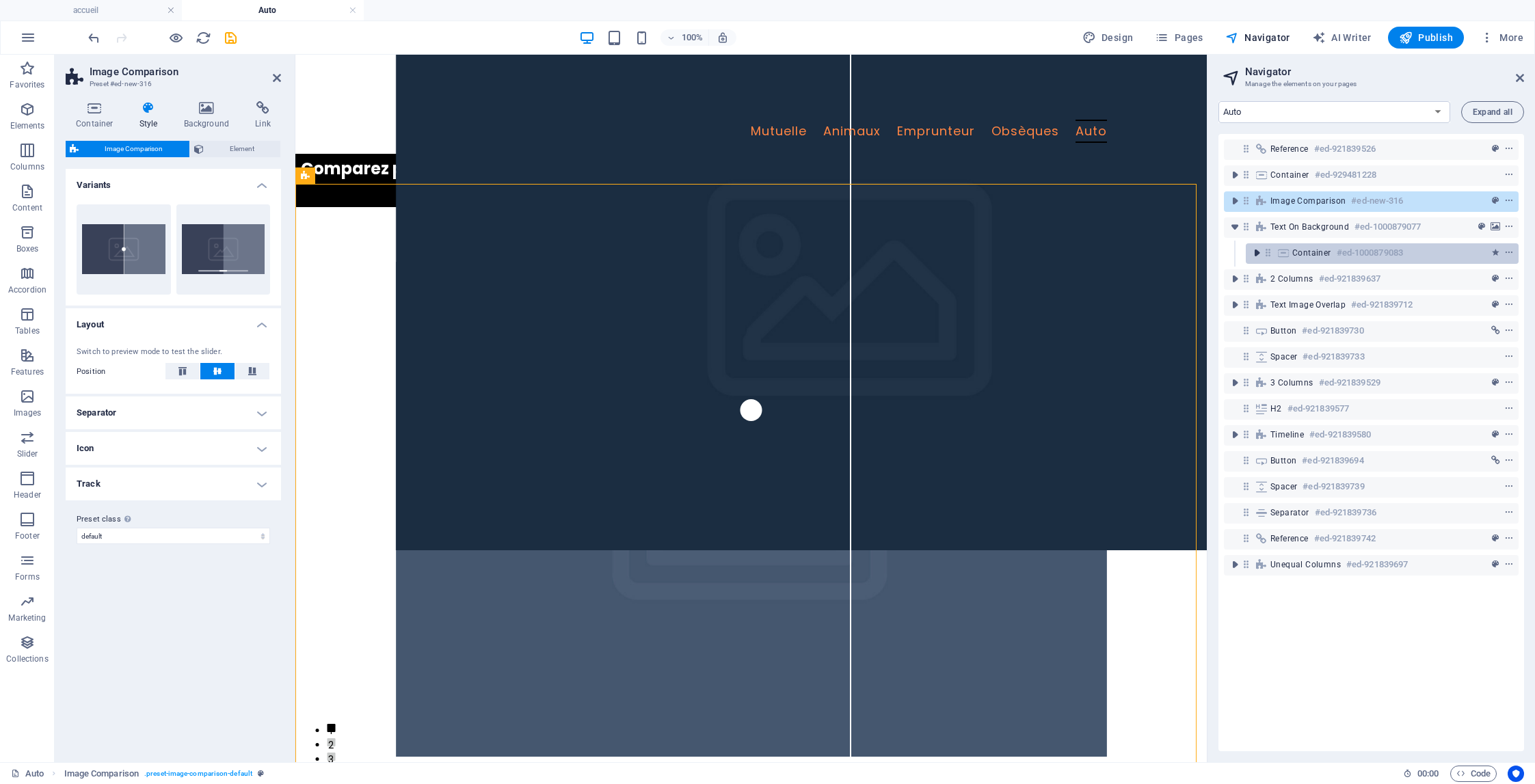
click at [1260, 251] on icon "toggle-expand" at bounding box center [1257, 253] width 14 height 14
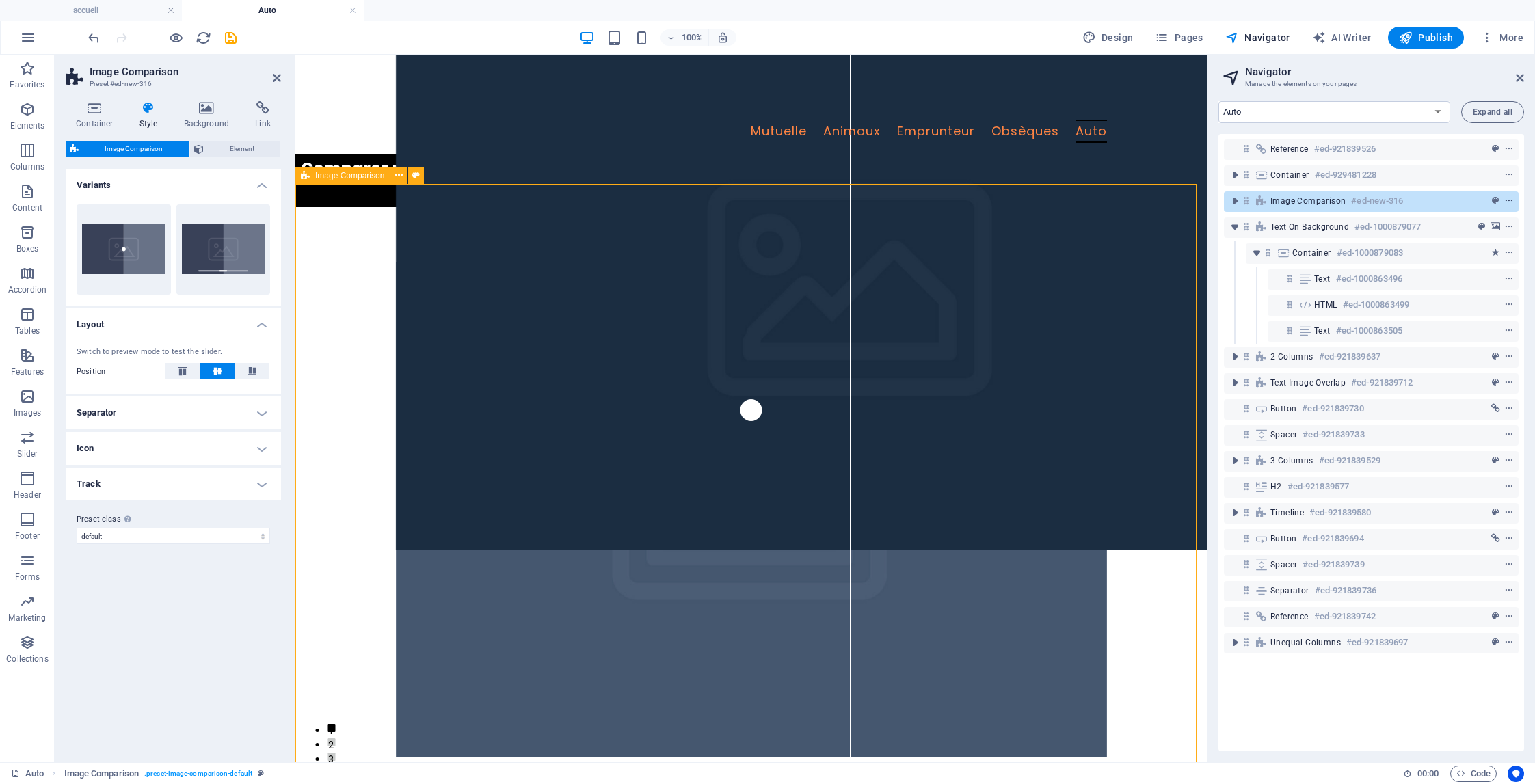
click at [1507, 198] on icon "context-menu" at bounding box center [1508, 201] width 10 height 10
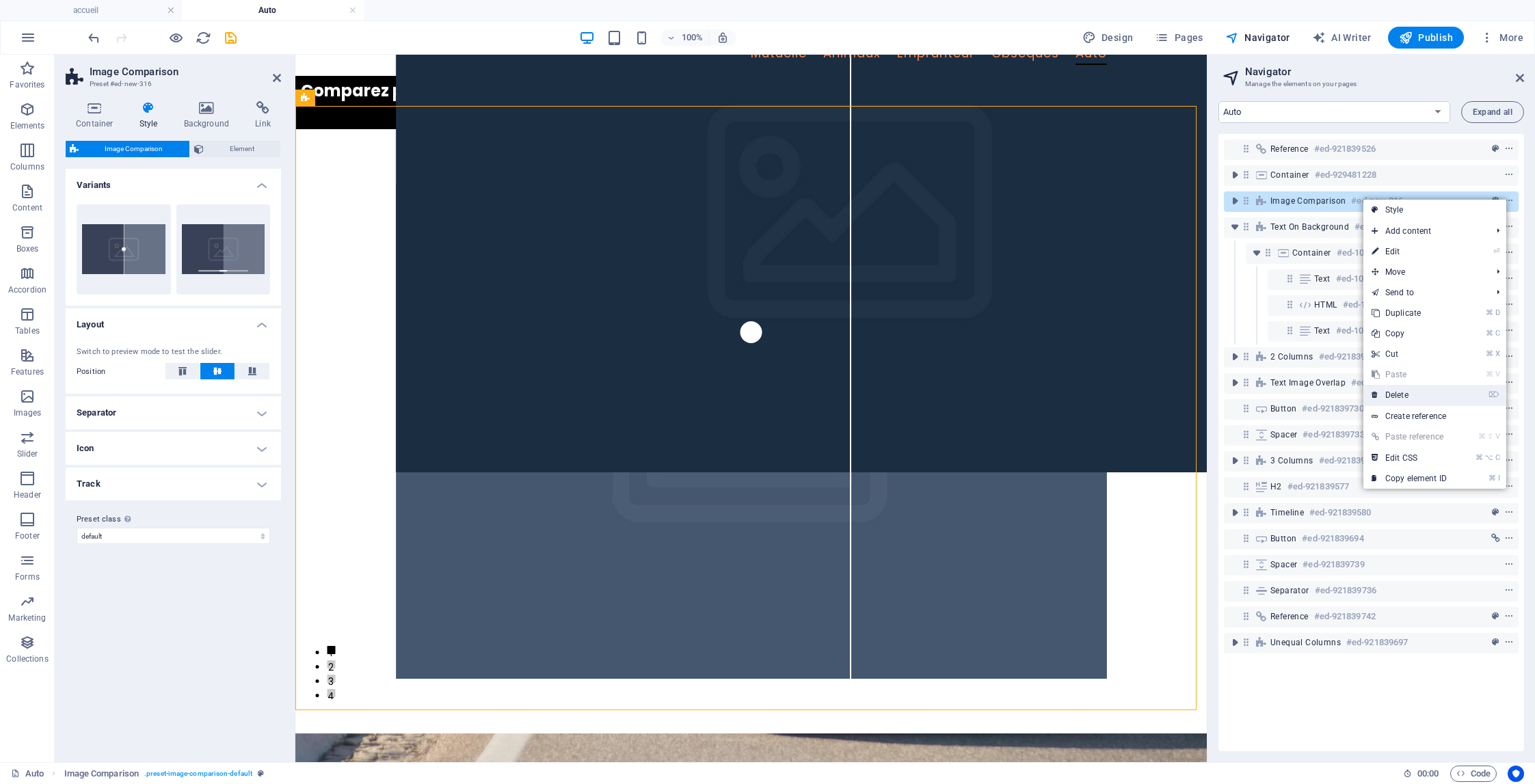
click at [1409, 399] on link "⌦ Delete" at bounding box center [1409, 395] width 92 height 21
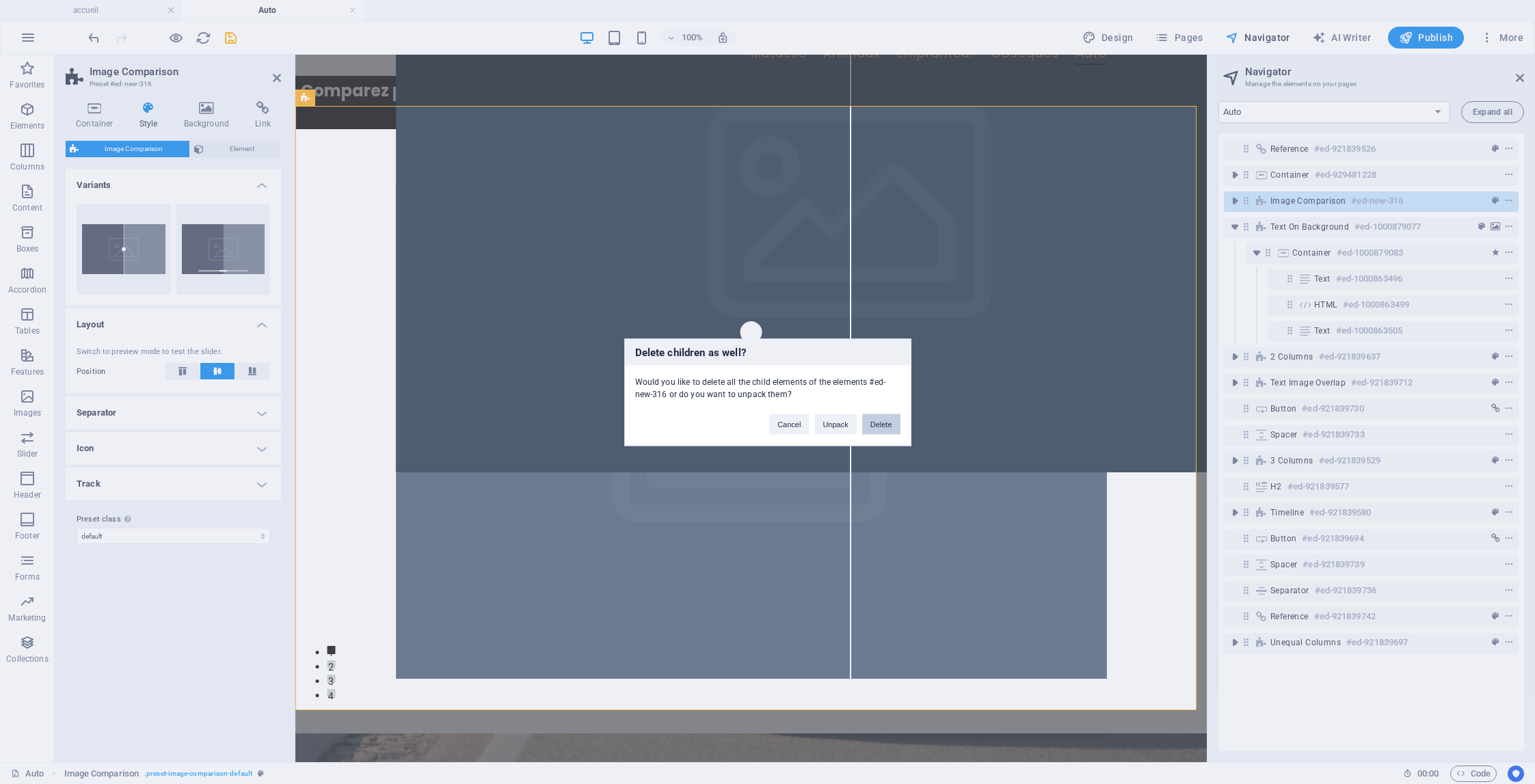
click at [883, 427] on button "Delete" at bounding box center [881, 424] width 38 height 21
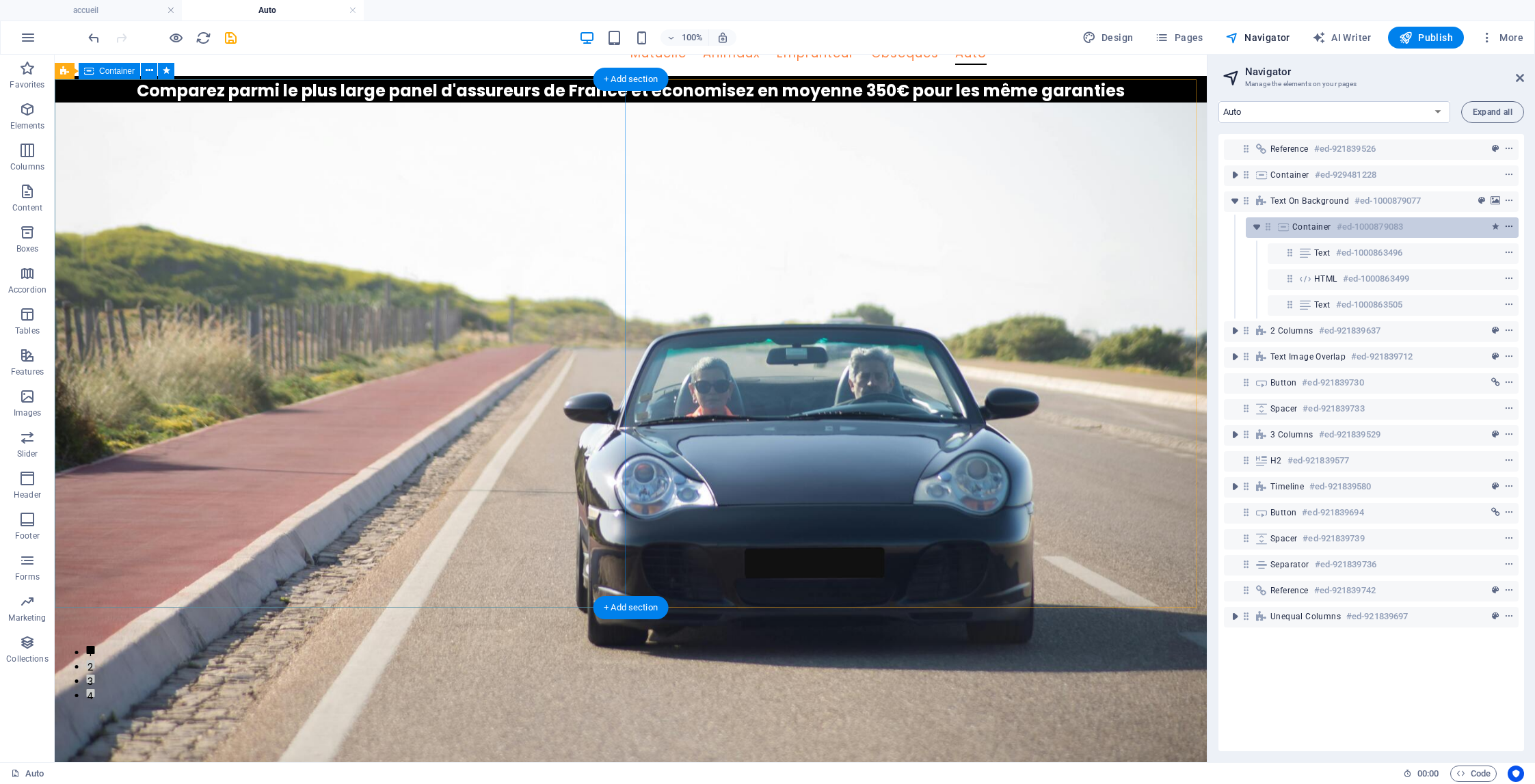
click at [1509, 227] on icon "context-menu" at bounding box center [1508, 226] width 10 height 10
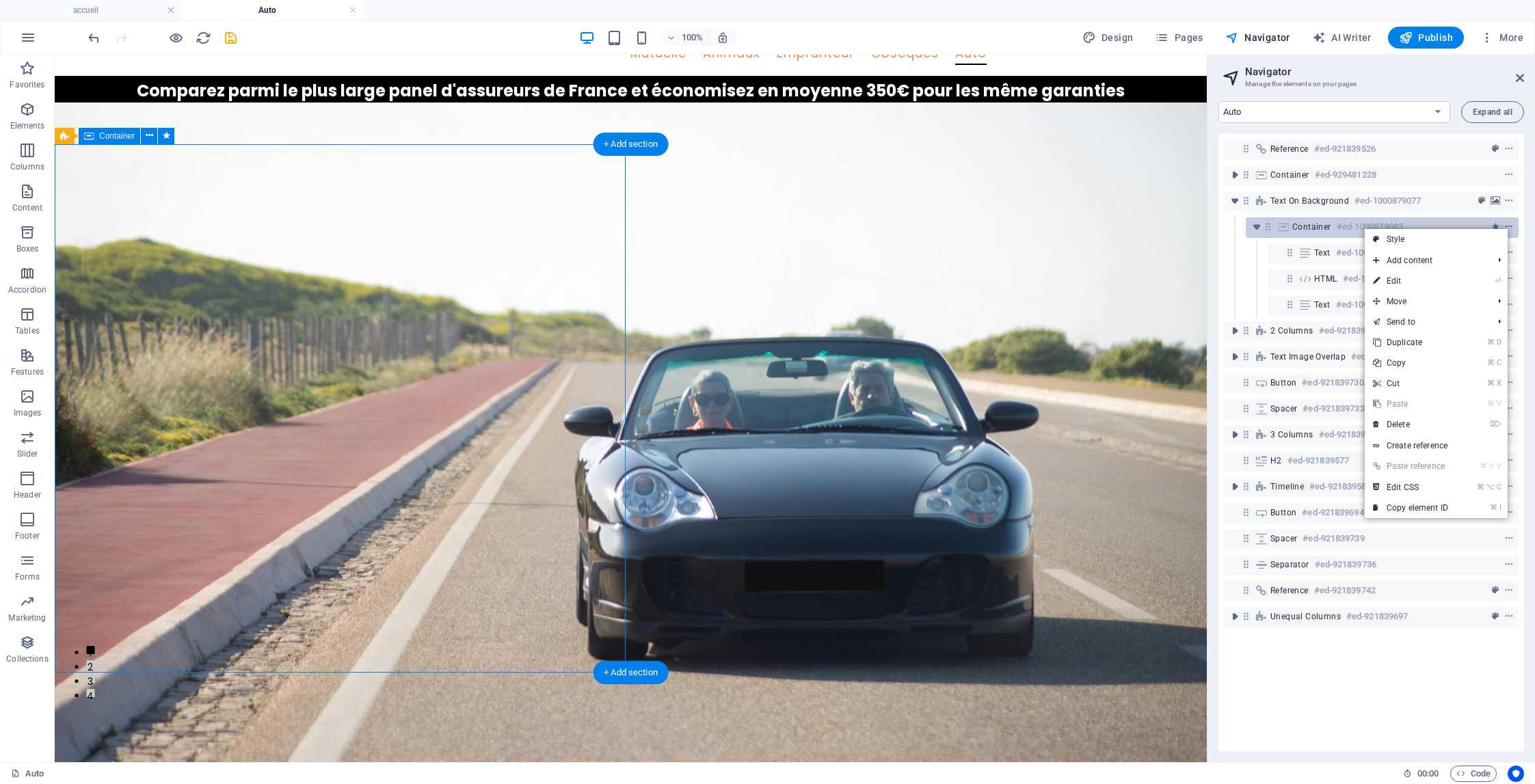
scroll to position [13, 0]
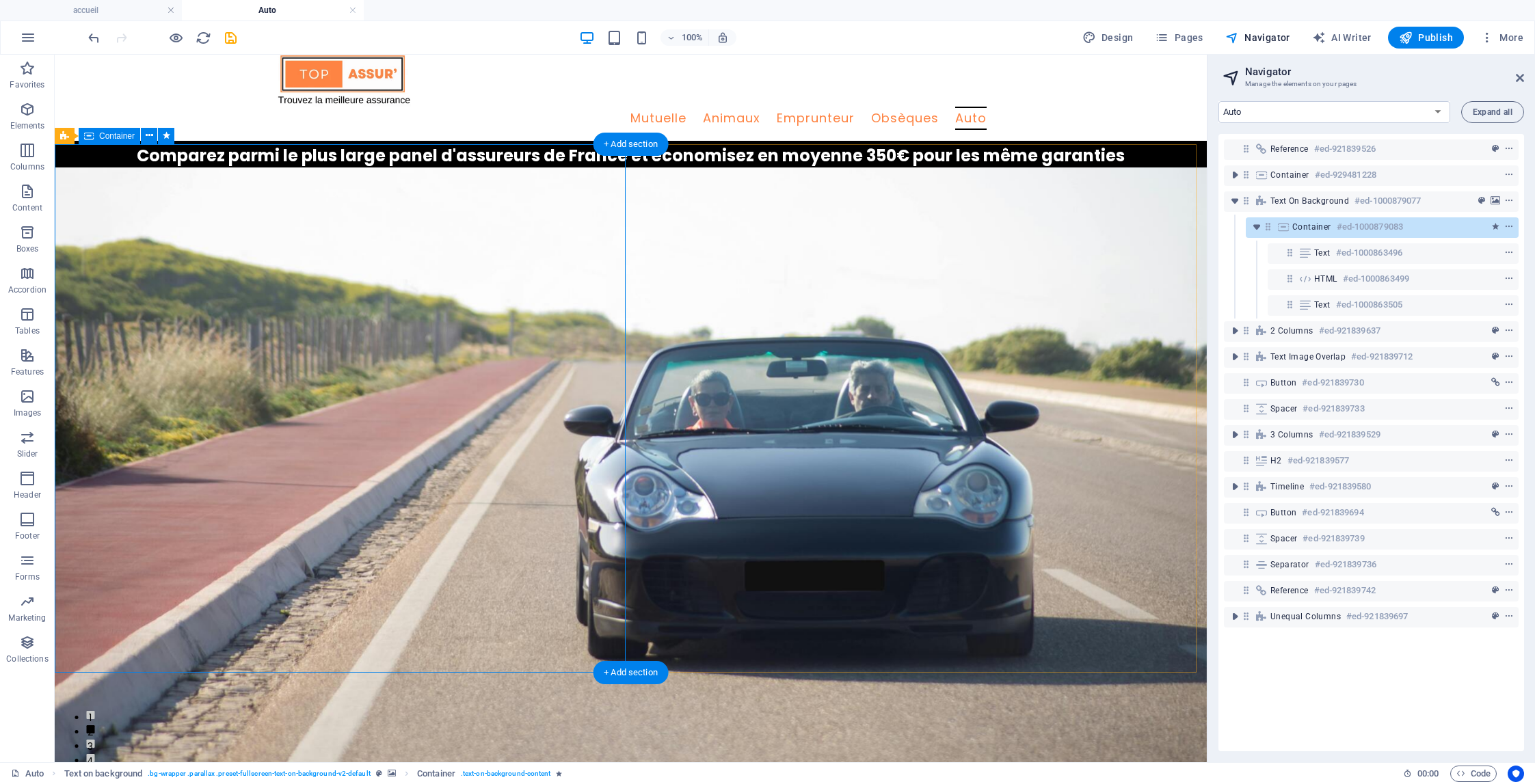
click at [1311, 229] on span "Container" at bounding box center [1311, 226] width 39 height 11
click at [1320, 204] on span "Text on background" at bounding box center [1309, 201] width 79 height 11
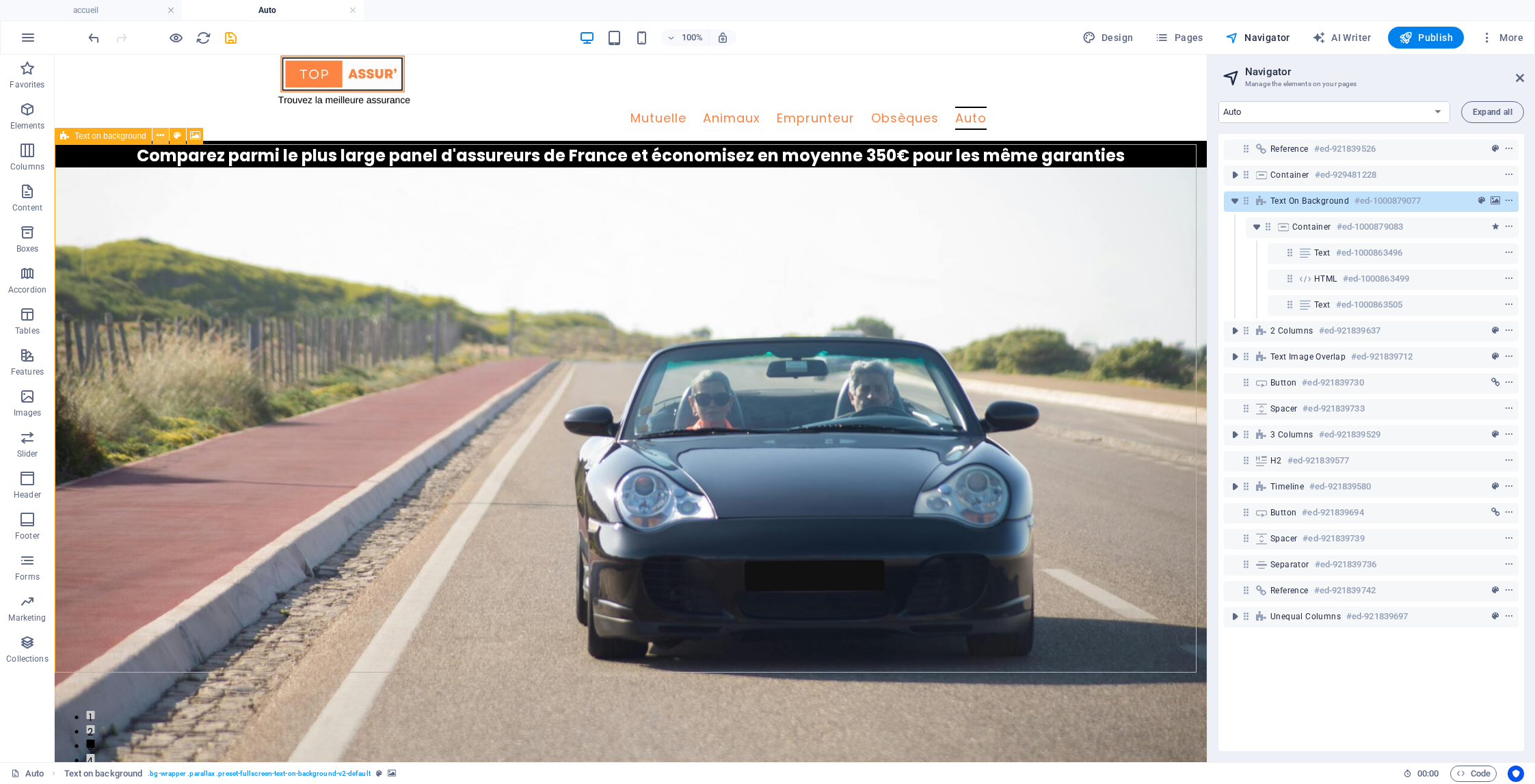
click at [162, 137] on icon at bounding box center [160, 136] width 8 height 15
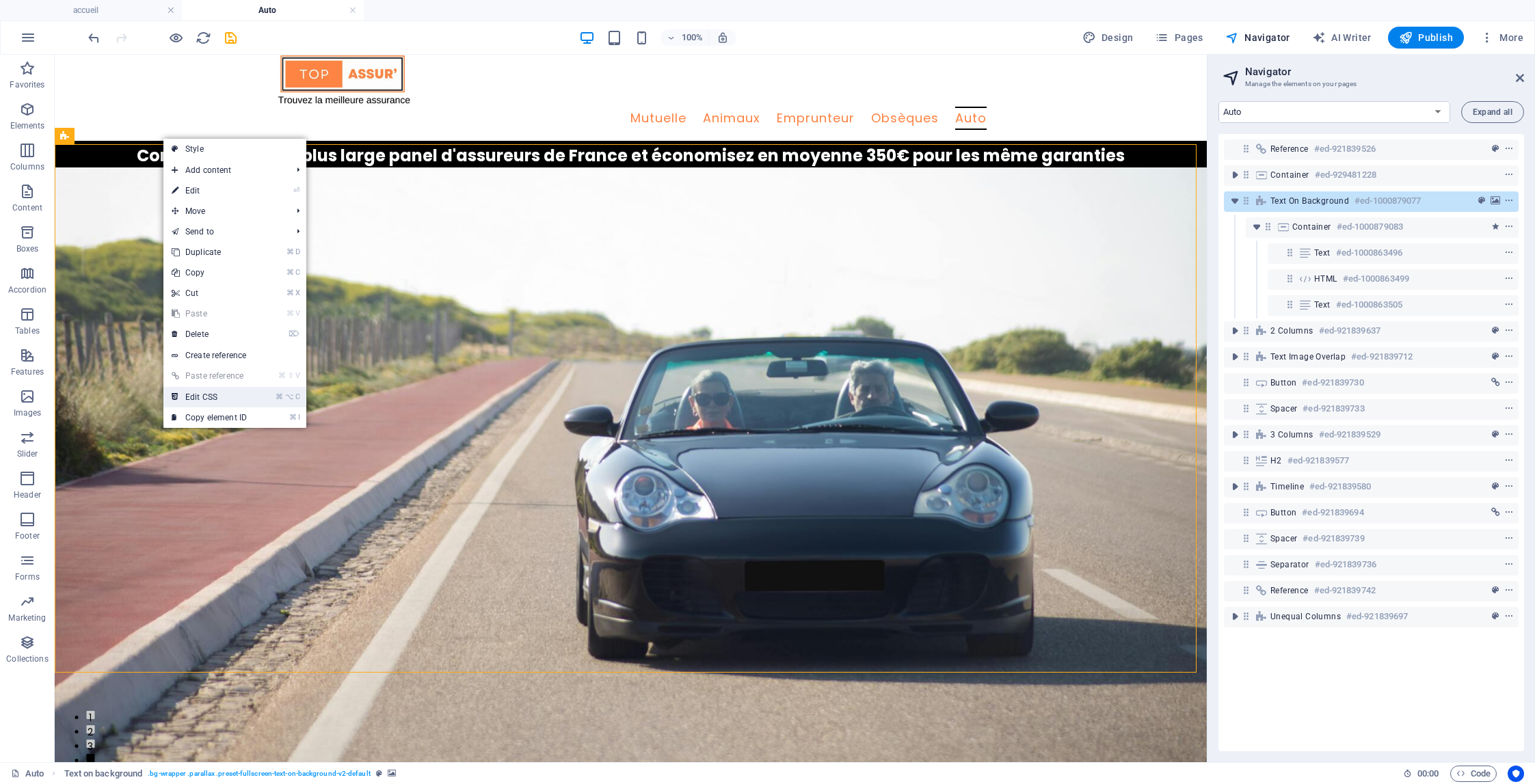
click at [210, 396] on link "⌘ ⌥ C Edit CSS" at bounding box center [209, 397] width 92 height 21
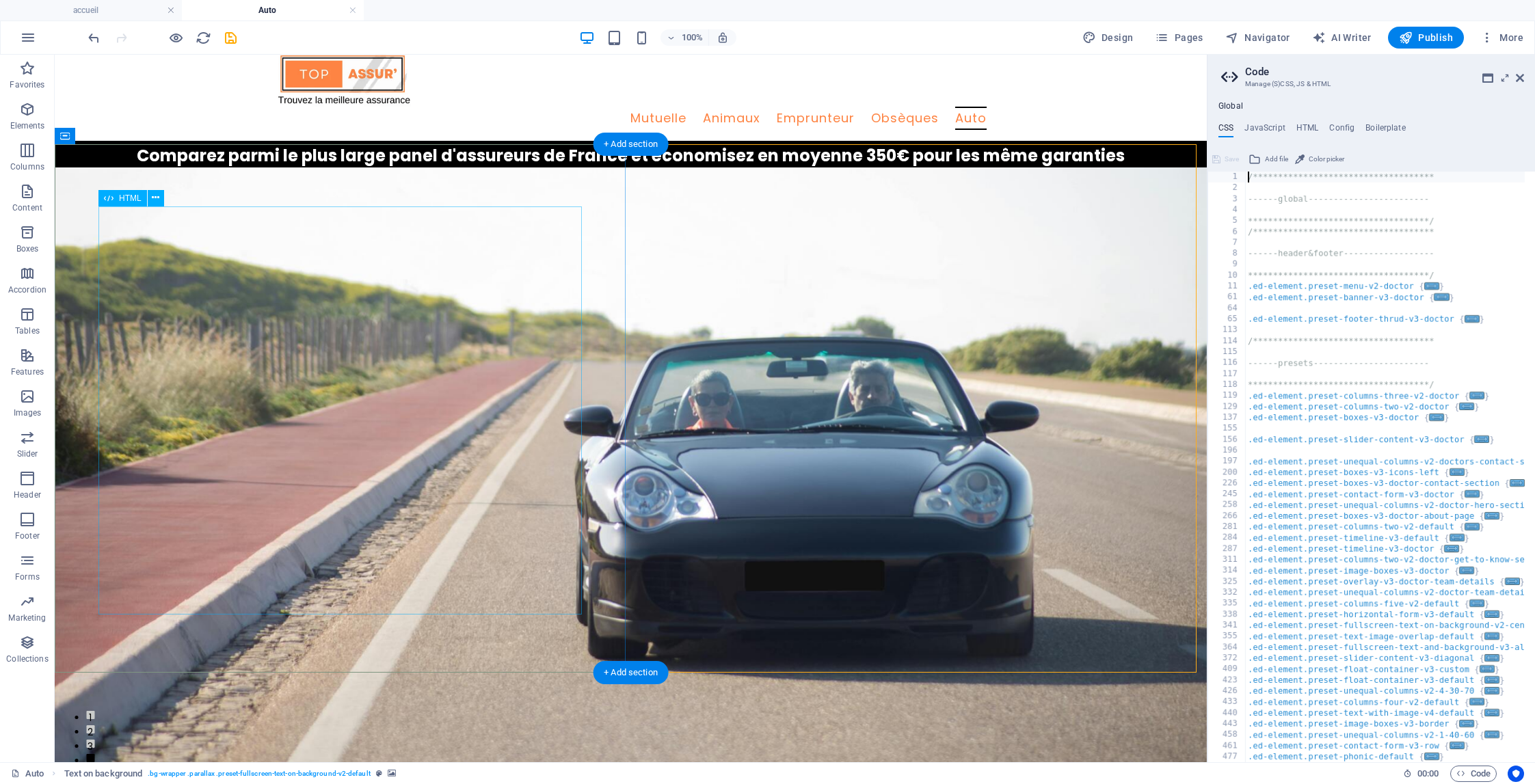
type textarea "@include fullscreen-text-on-background-v2($box-background: rgba(254,132,68,0.22…"
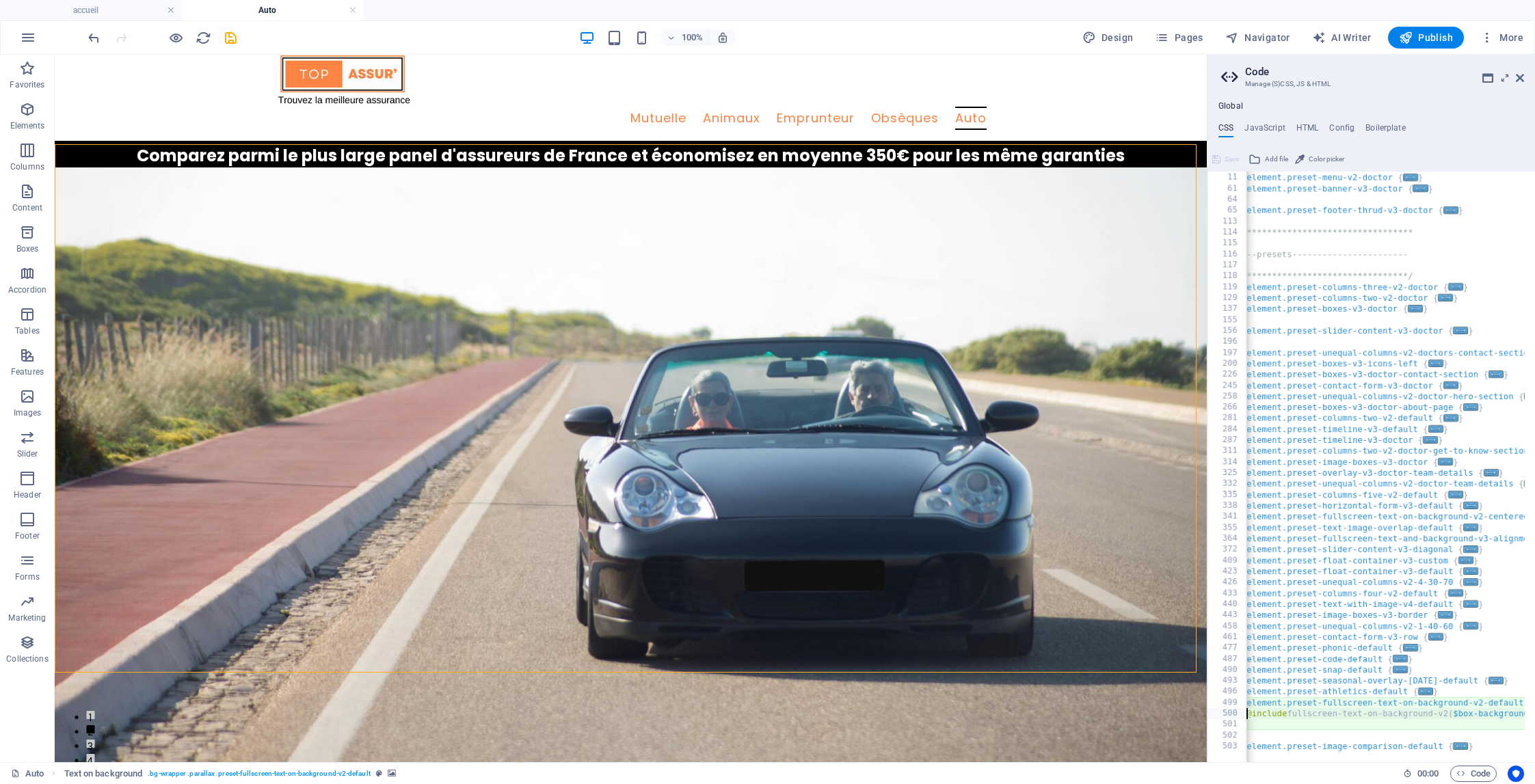
scroll to position [0, 22]
click at [1308, 131] on h4 "HTML" at bounding box center [1308, 130] width 22 height 15
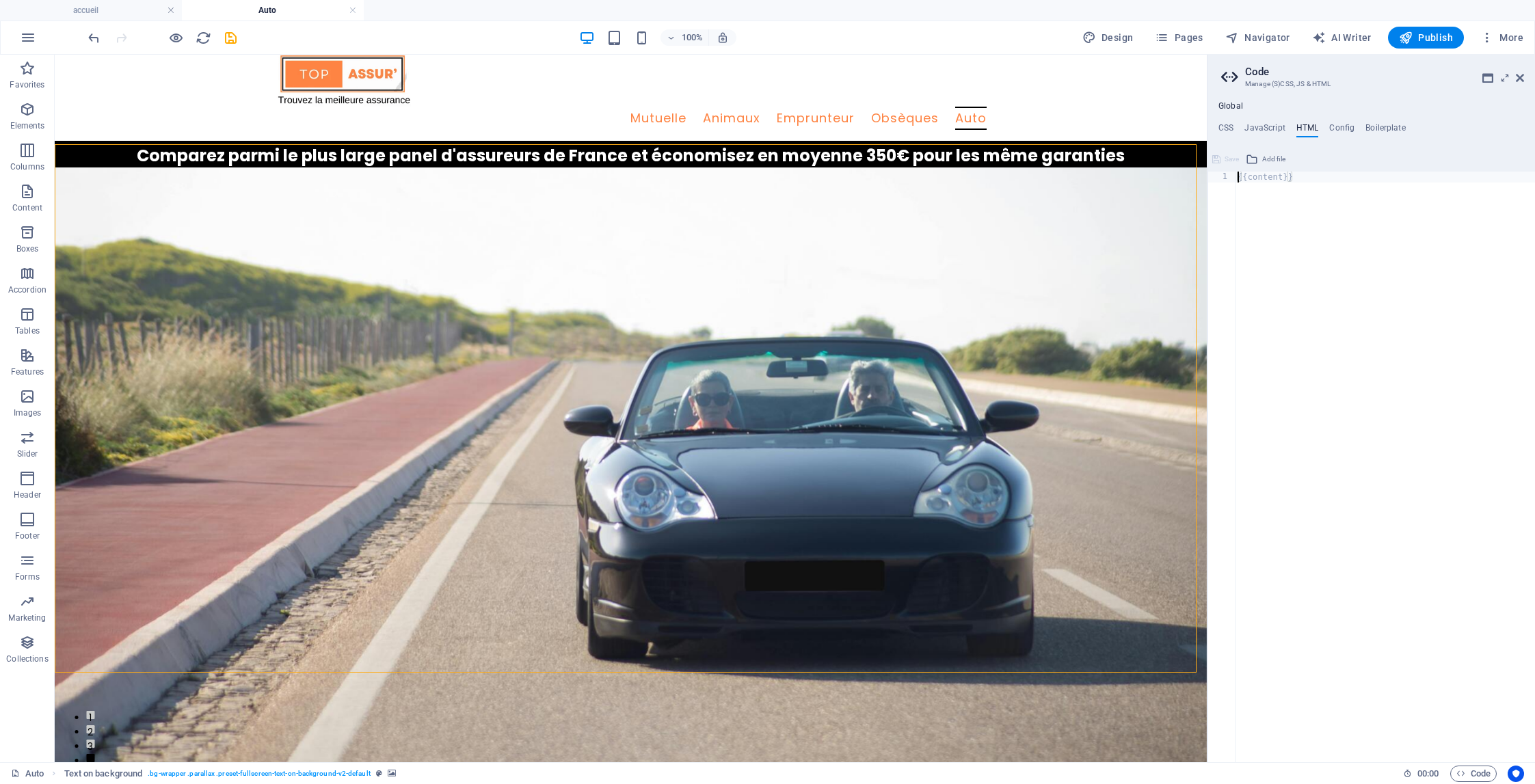
type textarea "{{content}}"
click at [1516, 81] on icon at bounding box center [1519, 78] width 8 height 11
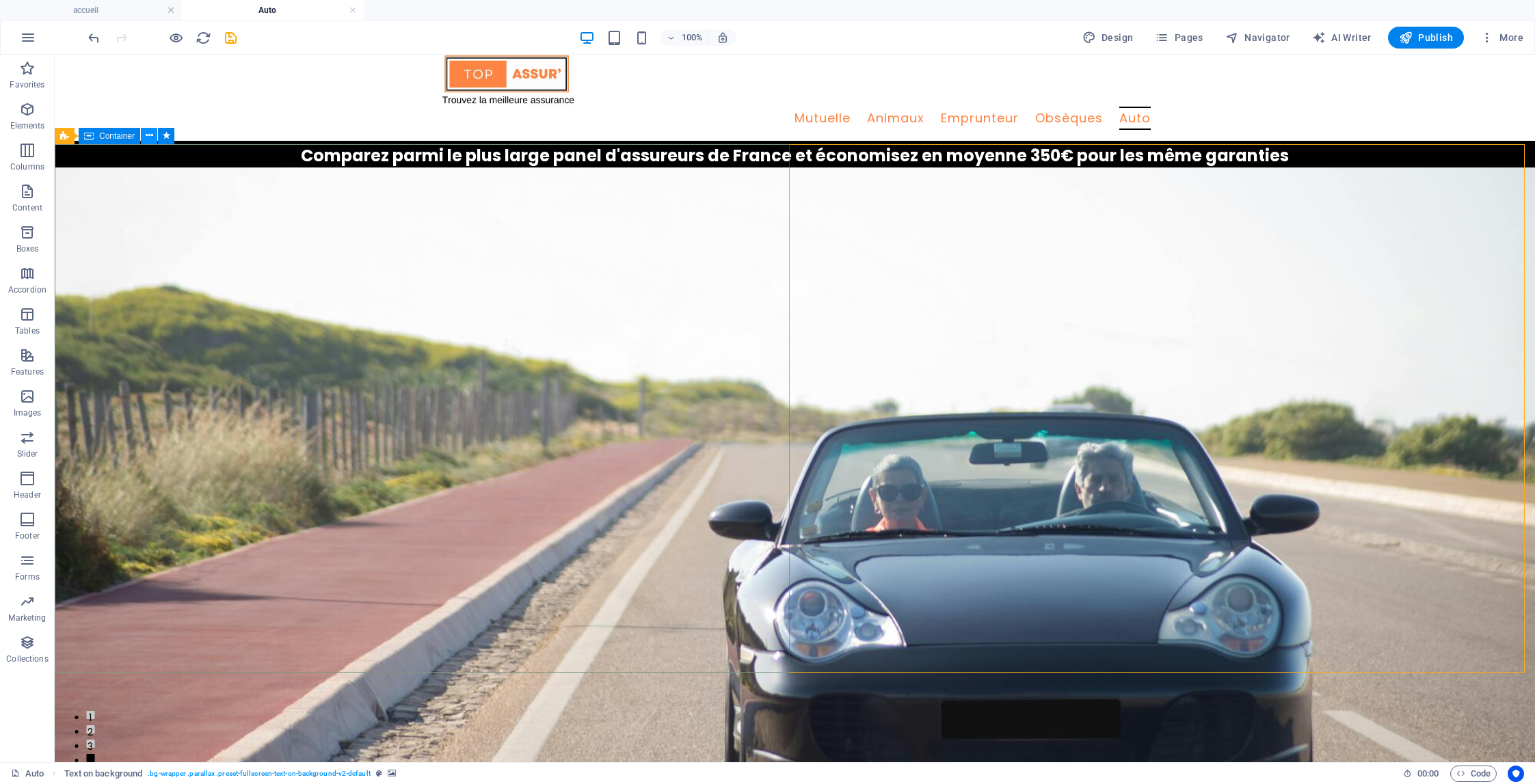
click at [151, 137] on icon at bounding box center [149, 136] width 8 height 15
click at [1259, 35] on span "Navigator" at bounding box center [1257, 38] width 65 height 14
select select "17190813-en"
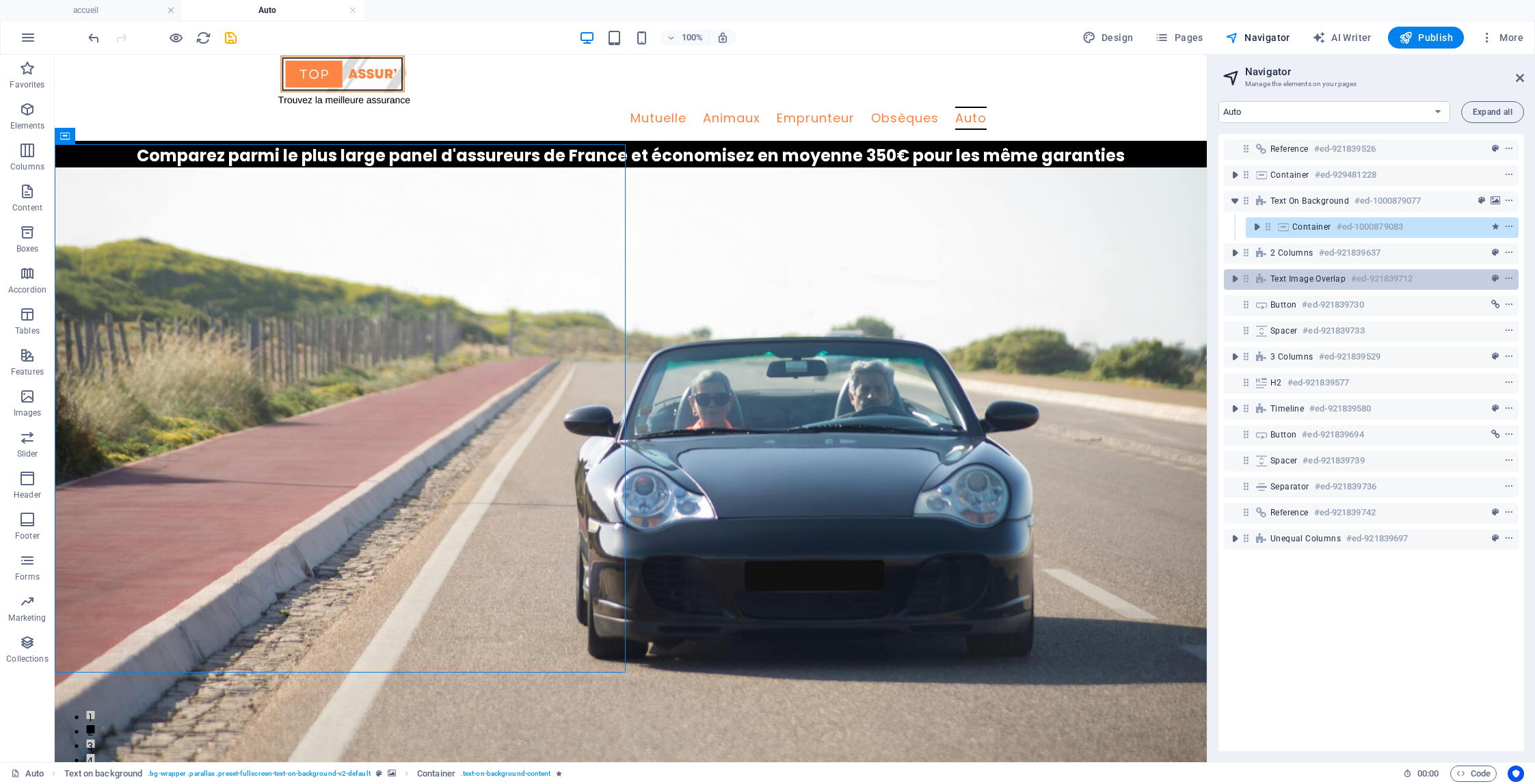
click at [1318, 280] on span "Text image overlap" at bounding box center [1308, 278] width 75 height 11
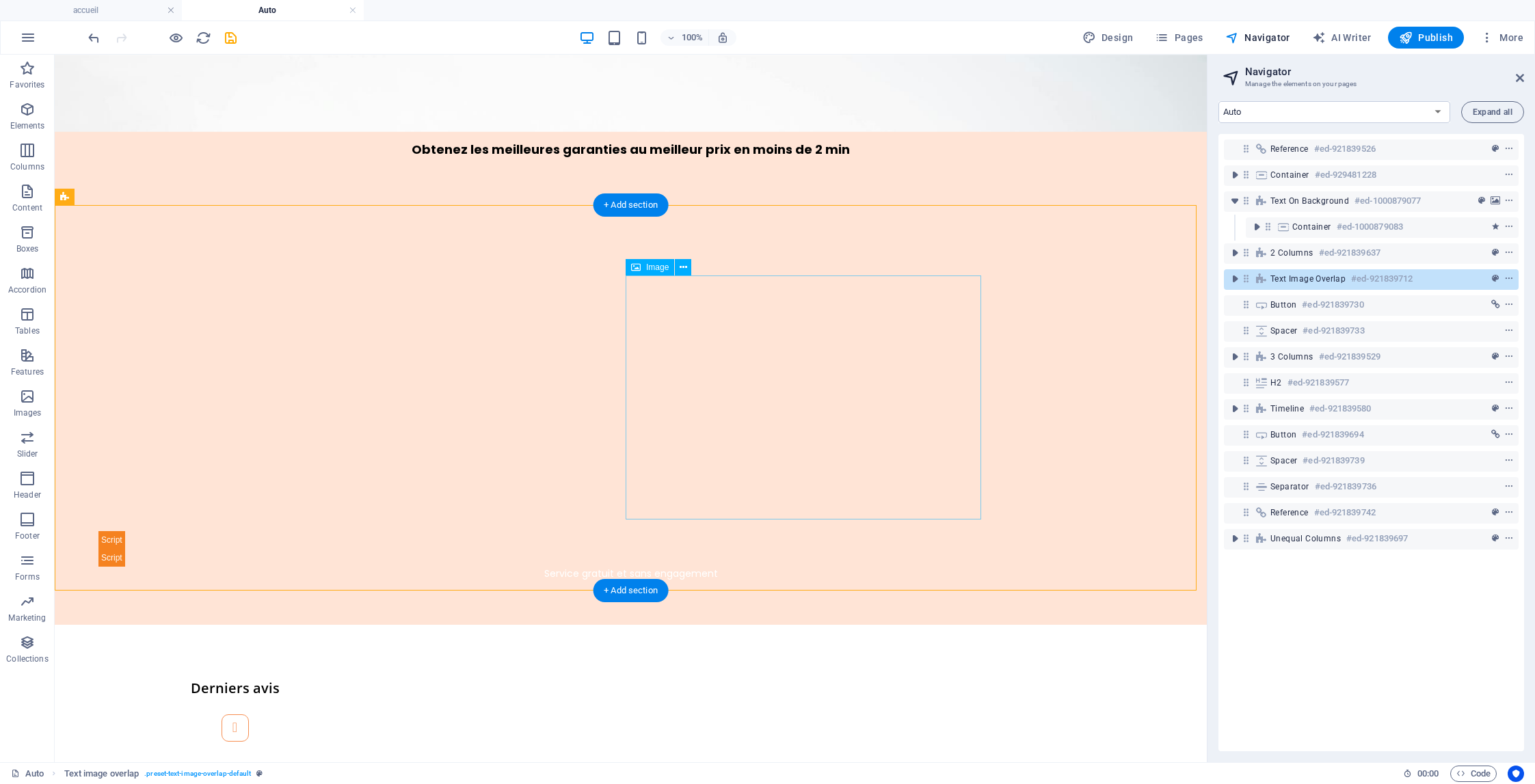
scroll to position [757, 0]
select select "px"
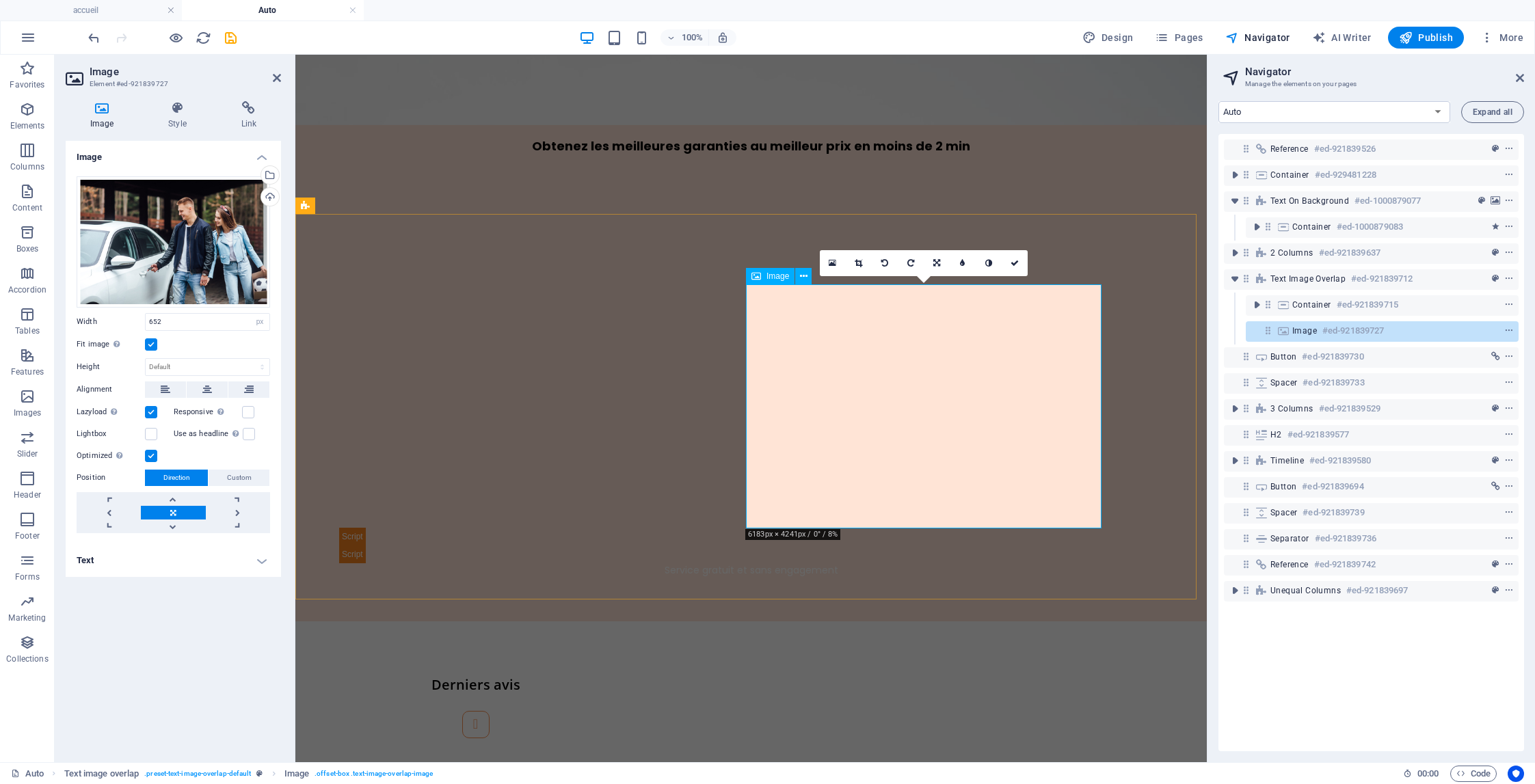
scroll to position [788, 0]
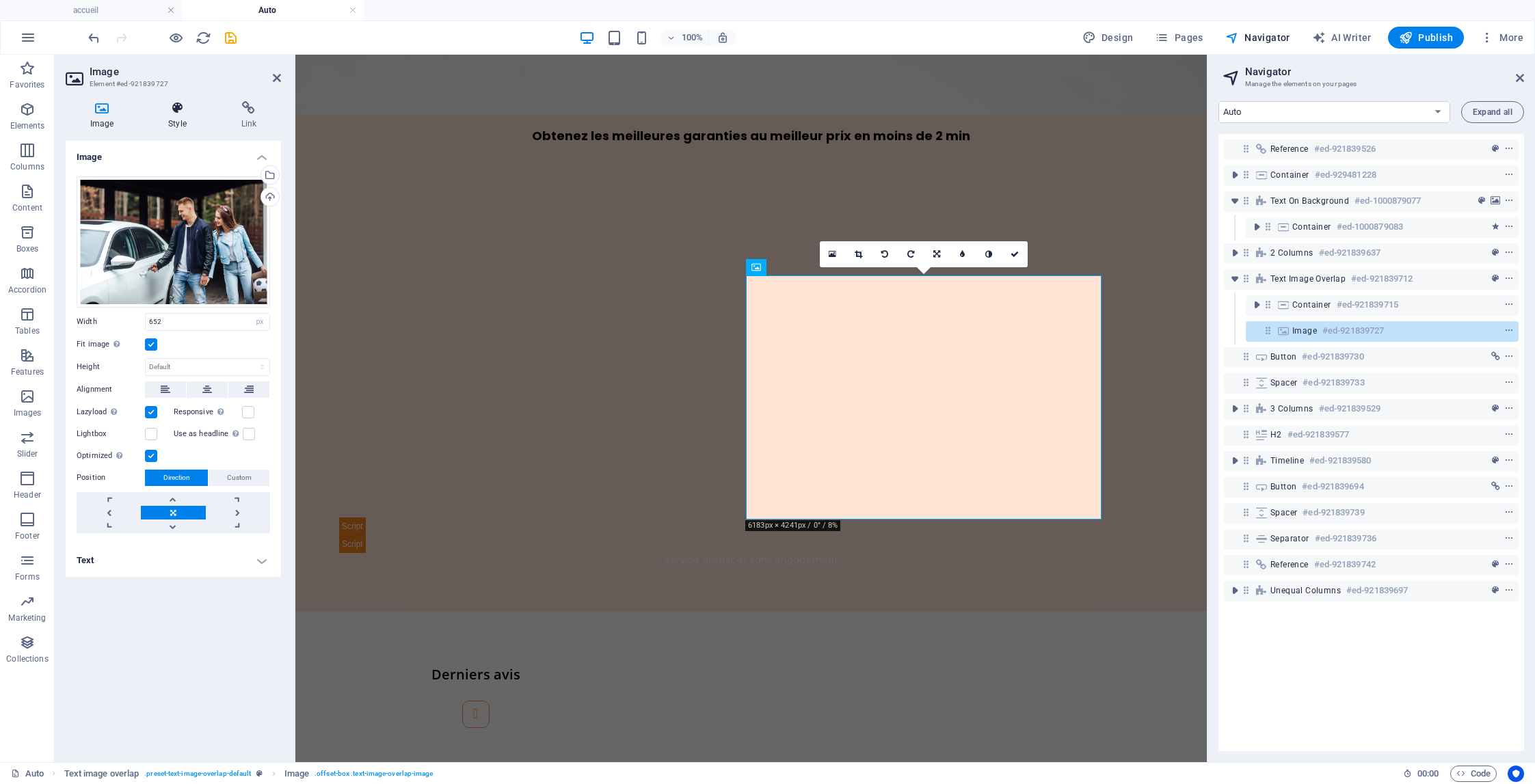
click at [173, 111] on icon at bounding box center [176, 108] width 67 height 14
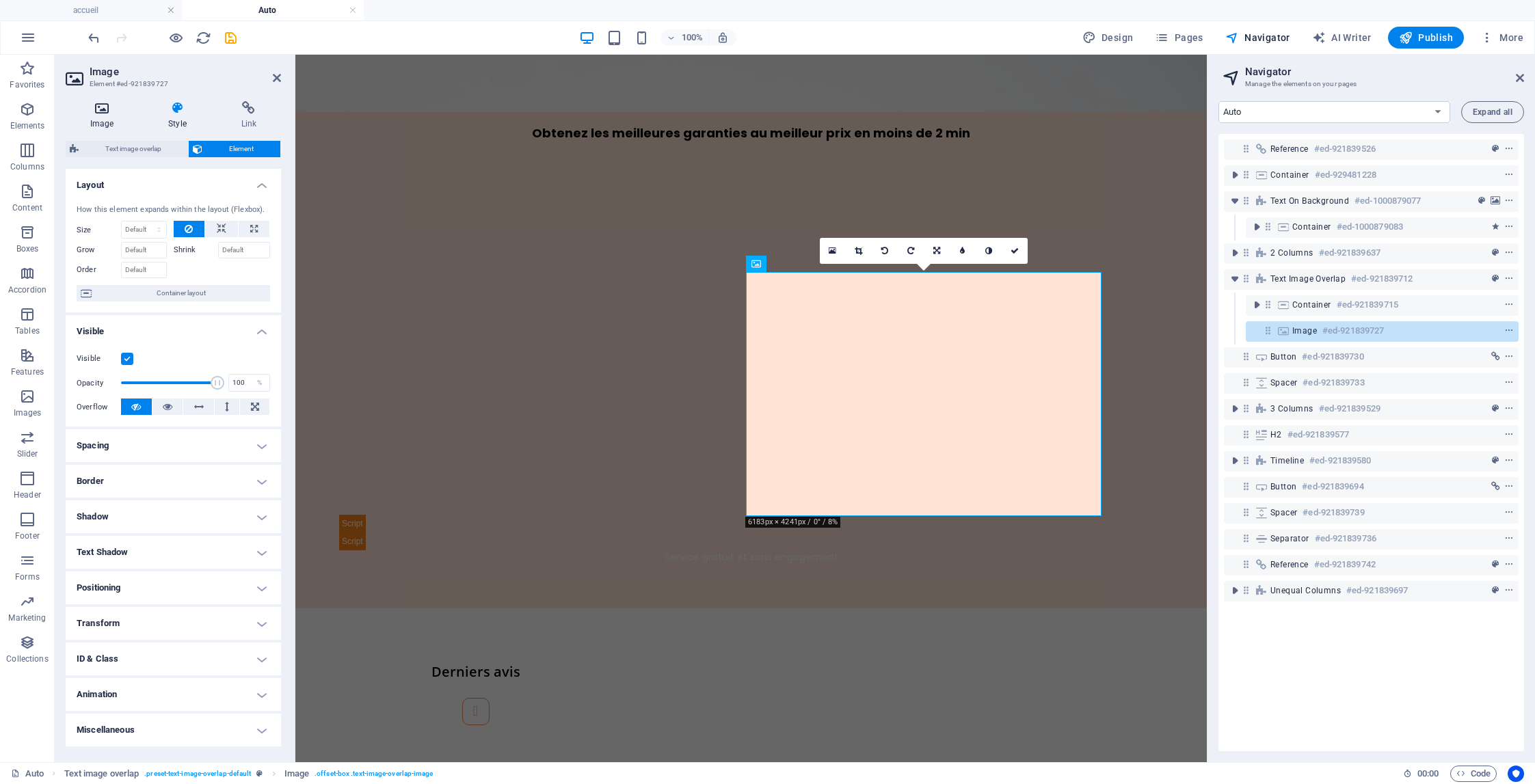
click at [110, 123] on h4 "Image" at bounding box center [105, 115] width 78 height 29
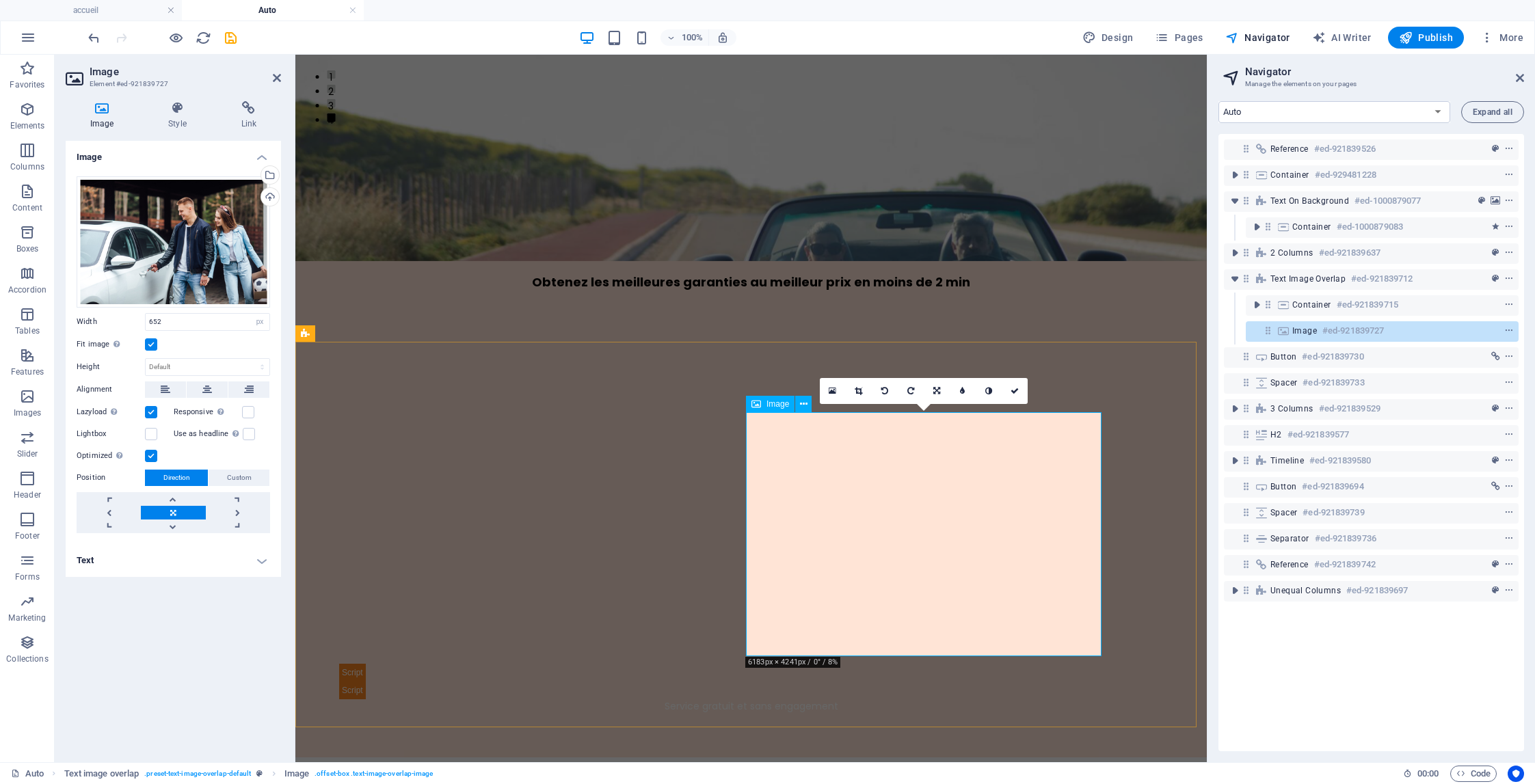
scroll to position [663, 0]
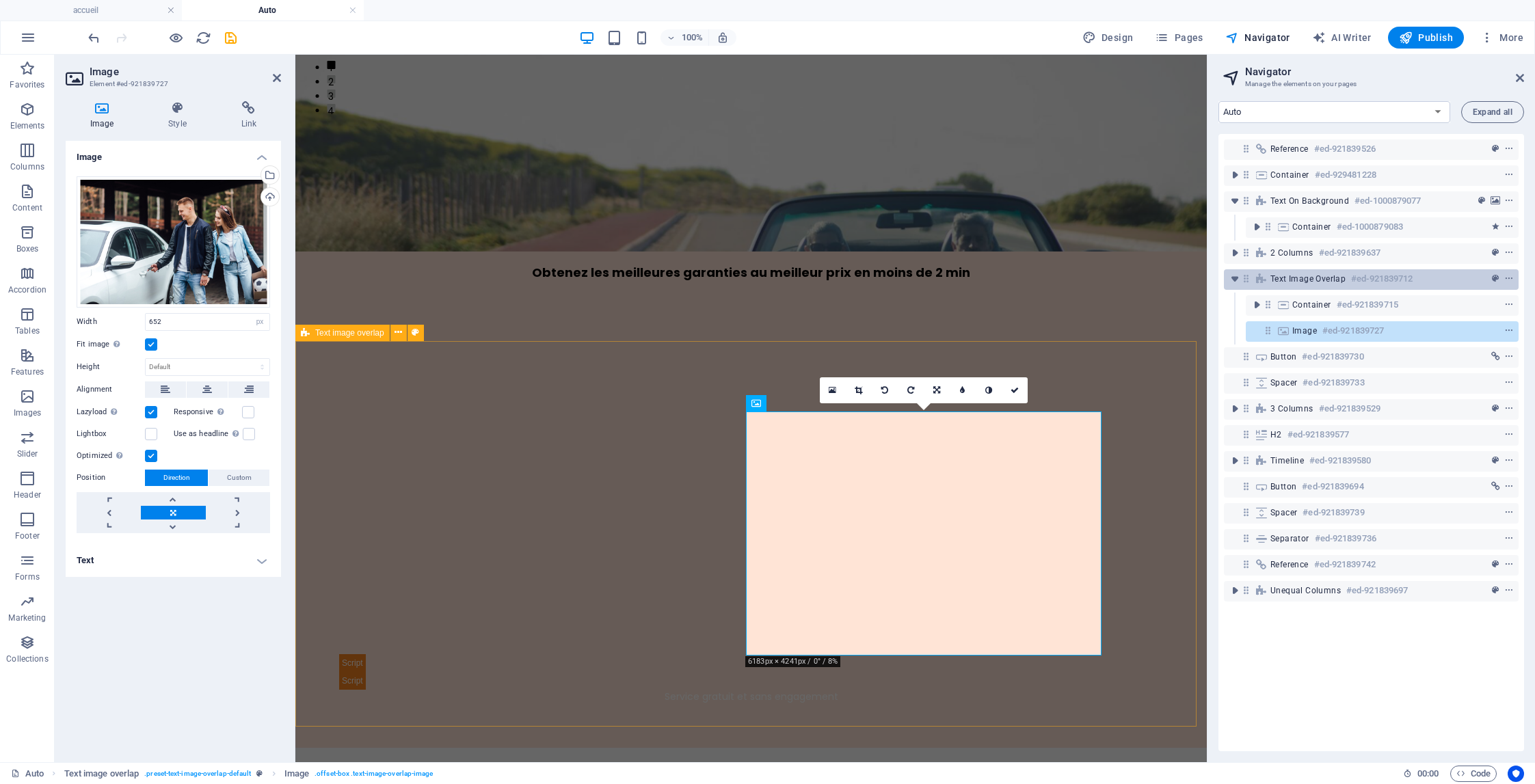
click at [1333, 284] on div "Text image overlap #ed-921839712" at bounding box center [1360, 278] width 180 height 16
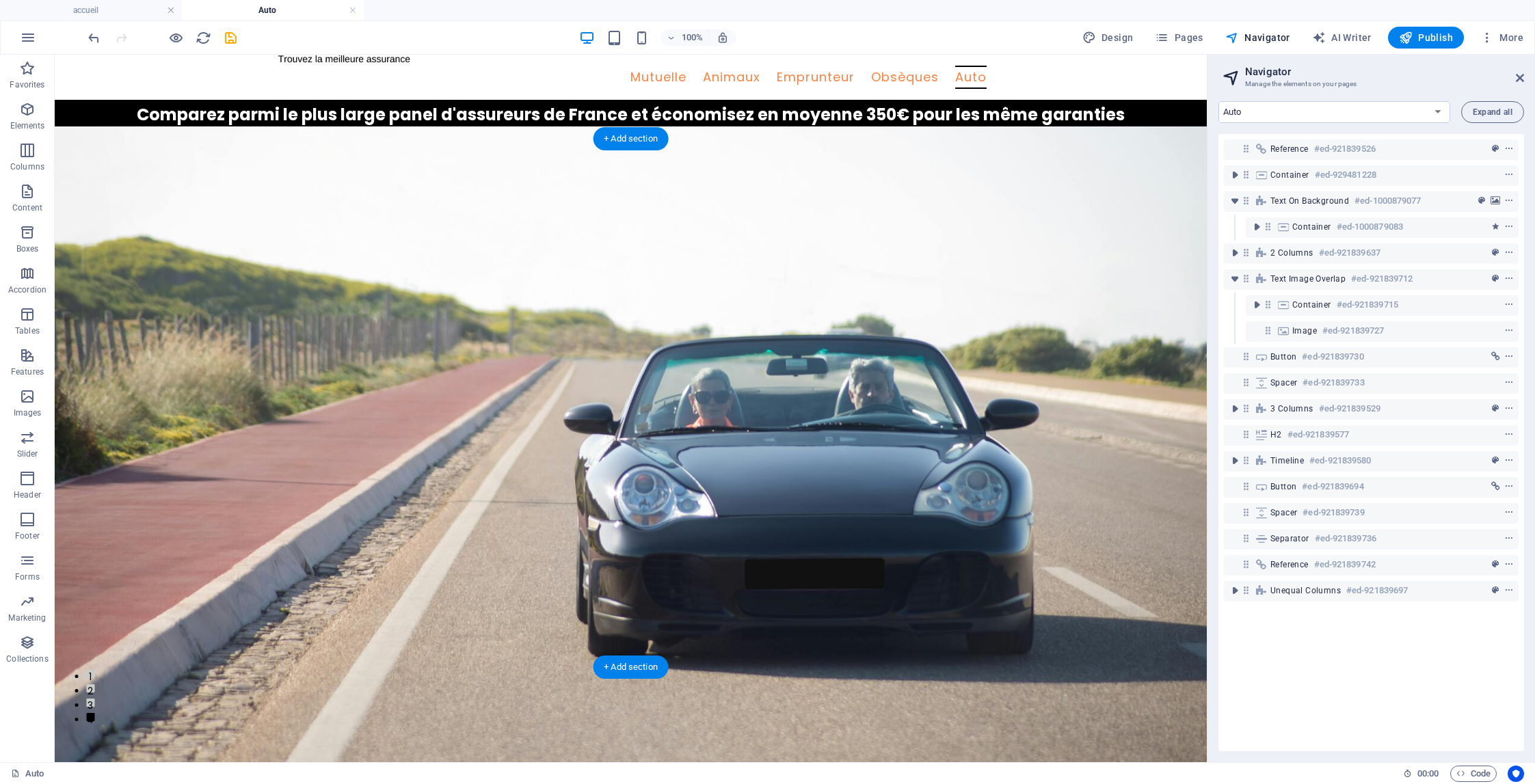
scroll to position [18, 0]
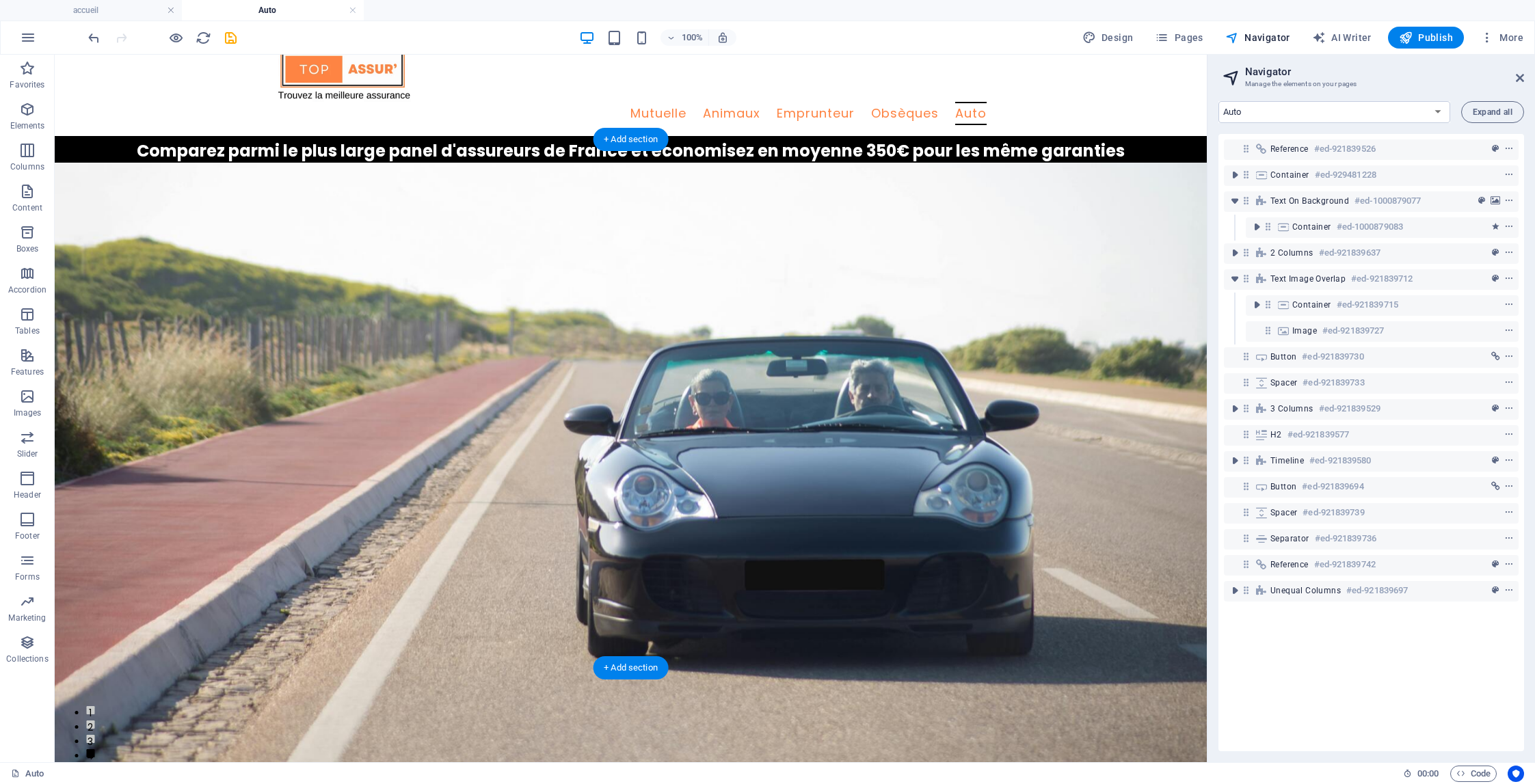
click at [822, 256] on figure at bounding box center [630, 516] width 1152 height 707
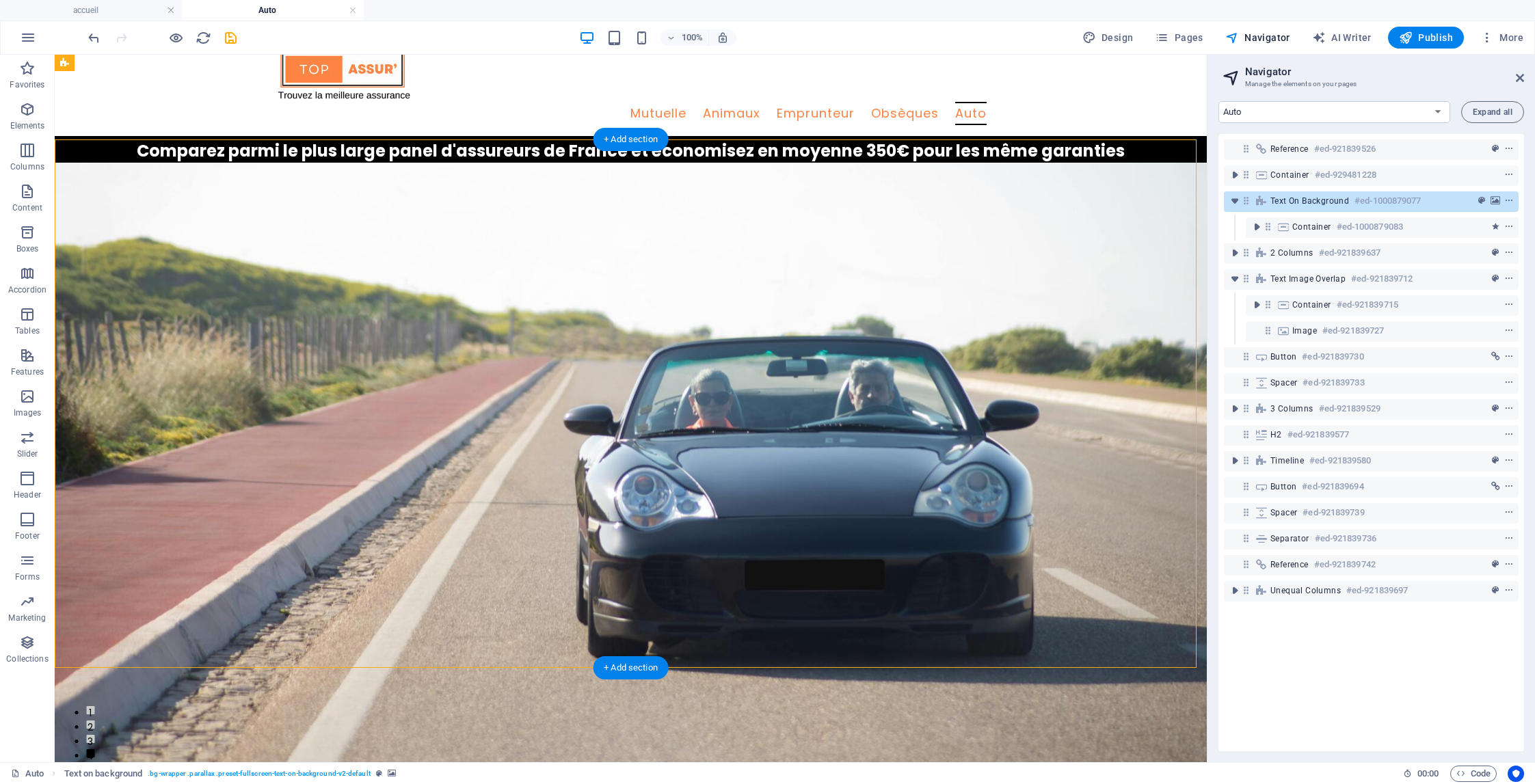
click at [822, 256] on figure at bounding box center [630, 516] width 1152 height 707
click at [580, 256] on figure at bounding box center [630, 516] width 1152 height 707
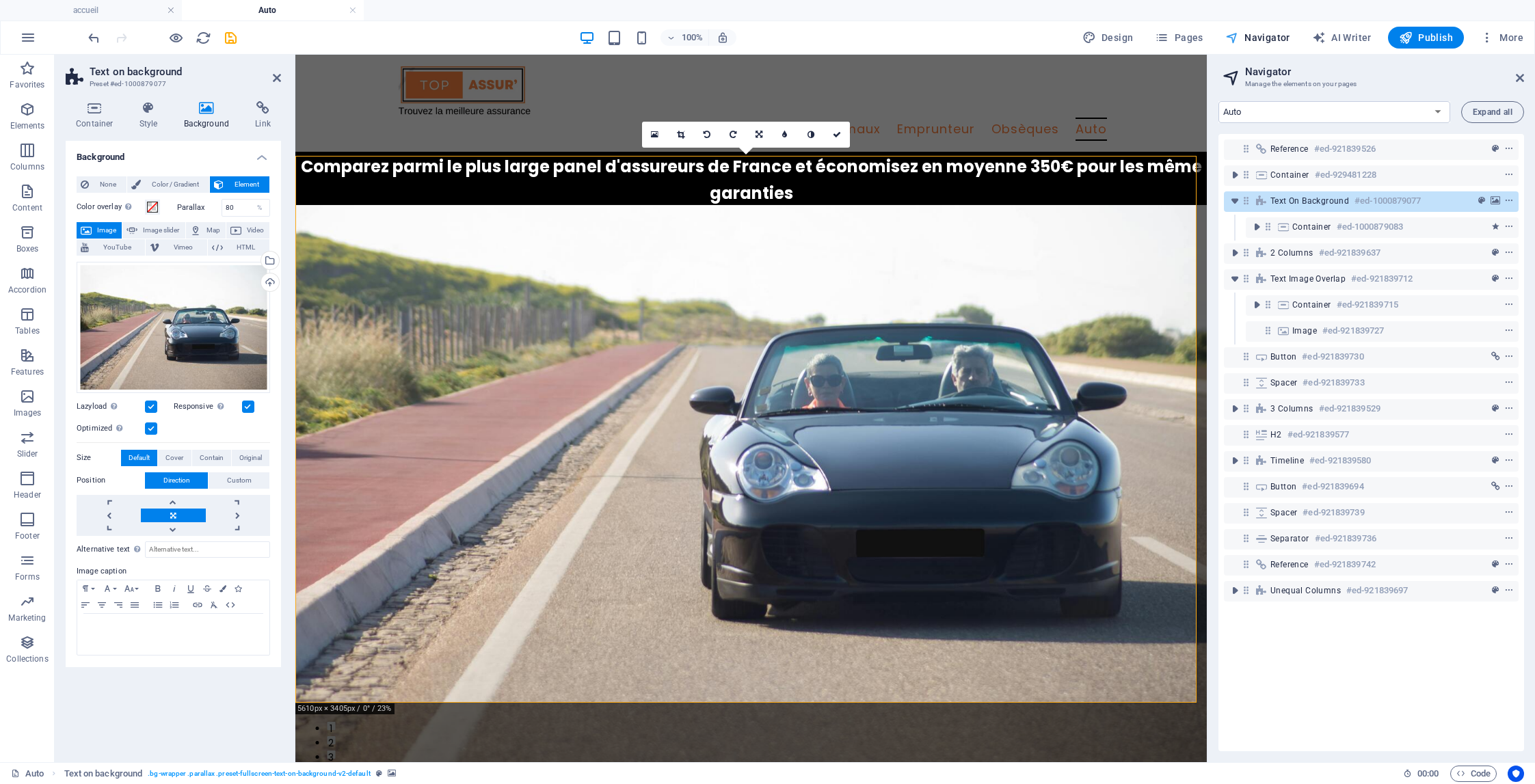
scroll to position [0, 0]
